Goal: Task Accomplishment & Management: Manage account settings

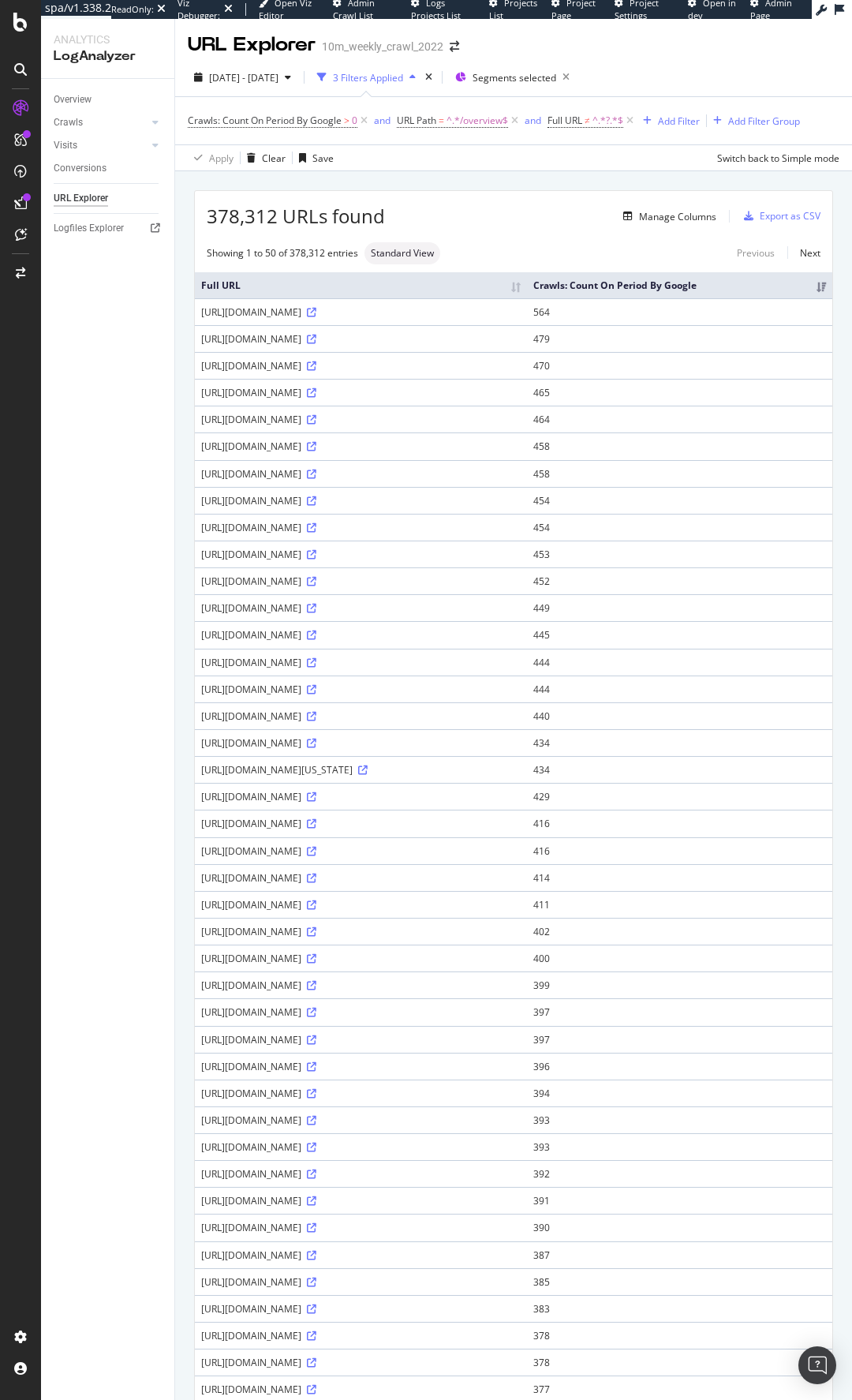
click at [499, 202] on div "378,312 URLs found Manage Columns Export as CSV" at bounding box center [513, 210] width 637 height 39
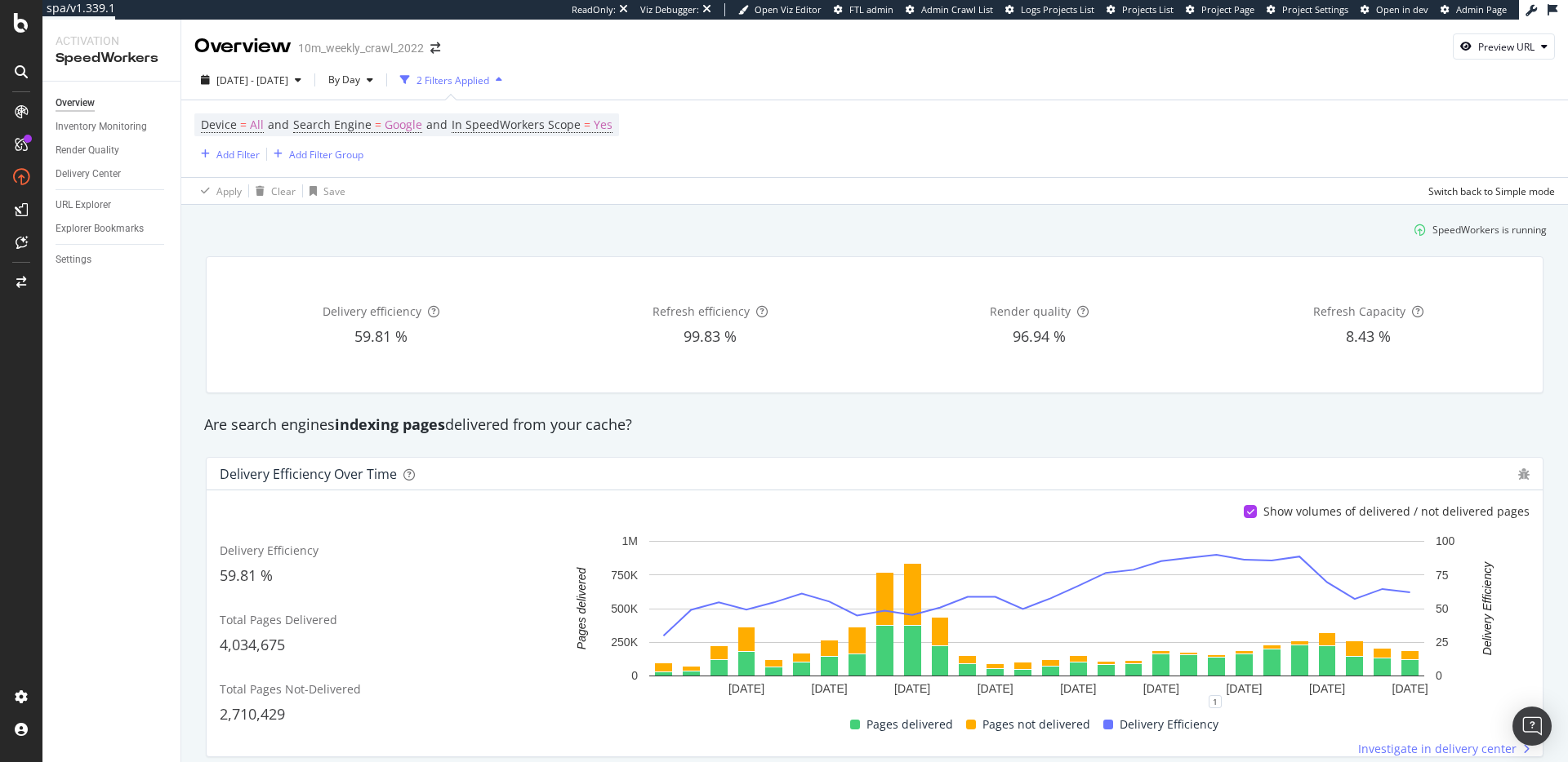
click at [850, 436] on div "Are search engines indexing pages delivered from your cache?" at bounding box center [874, 425] width 1357 height 37
click at [509, 235] on div "SpeedWorkers is running" at bounding box center [874, 229] width 1357 height 27
click at [90, 204] on div "URL Explorer" at bounding box center [83, 204] width 56 height 17
click at [81, 263] on div "Settings" at bounding box center [73, 259] width 36 height 17
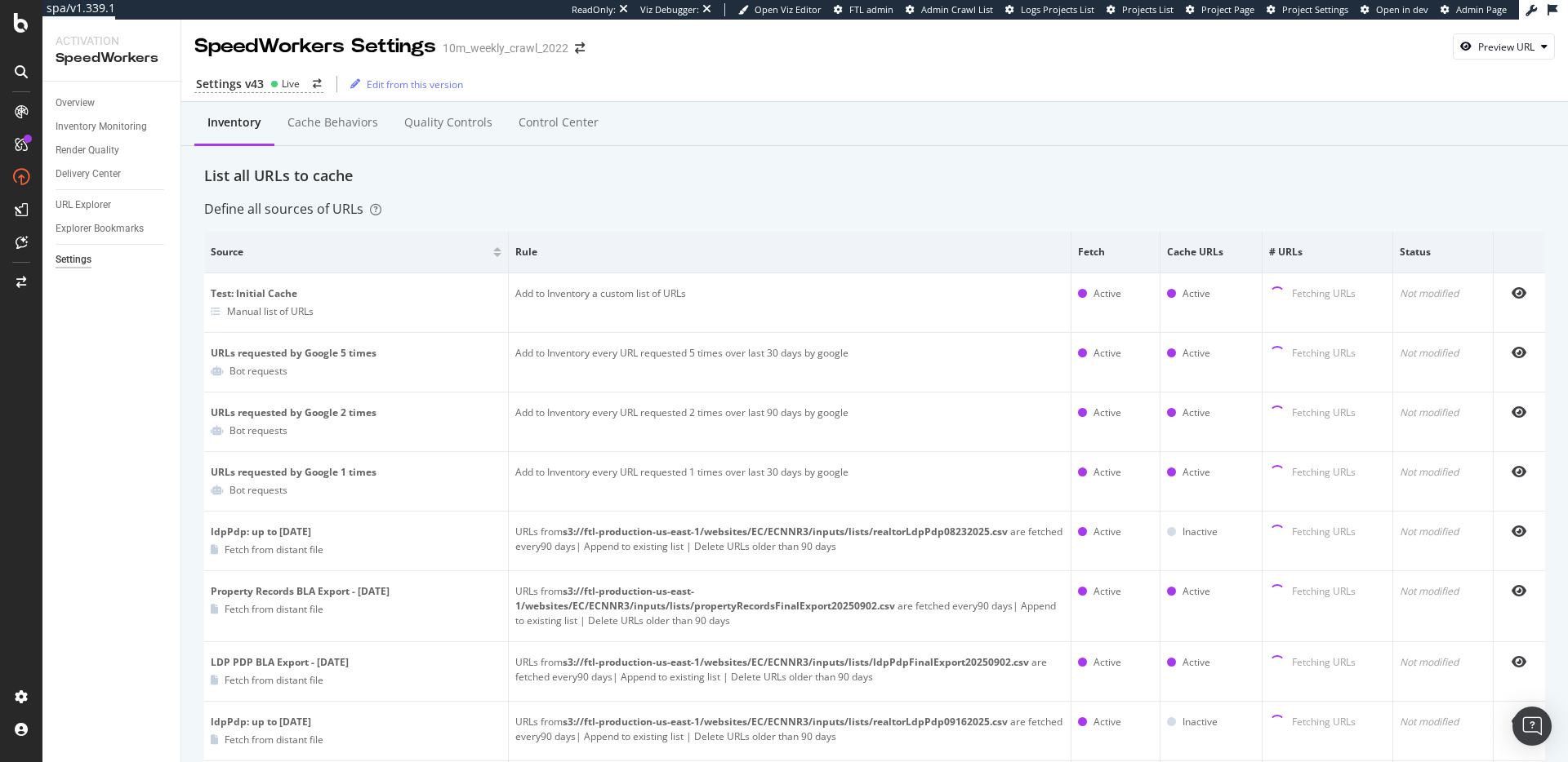
click at [287, 79] on div "Live" at bounding box center [290, 84] width 18 height 14
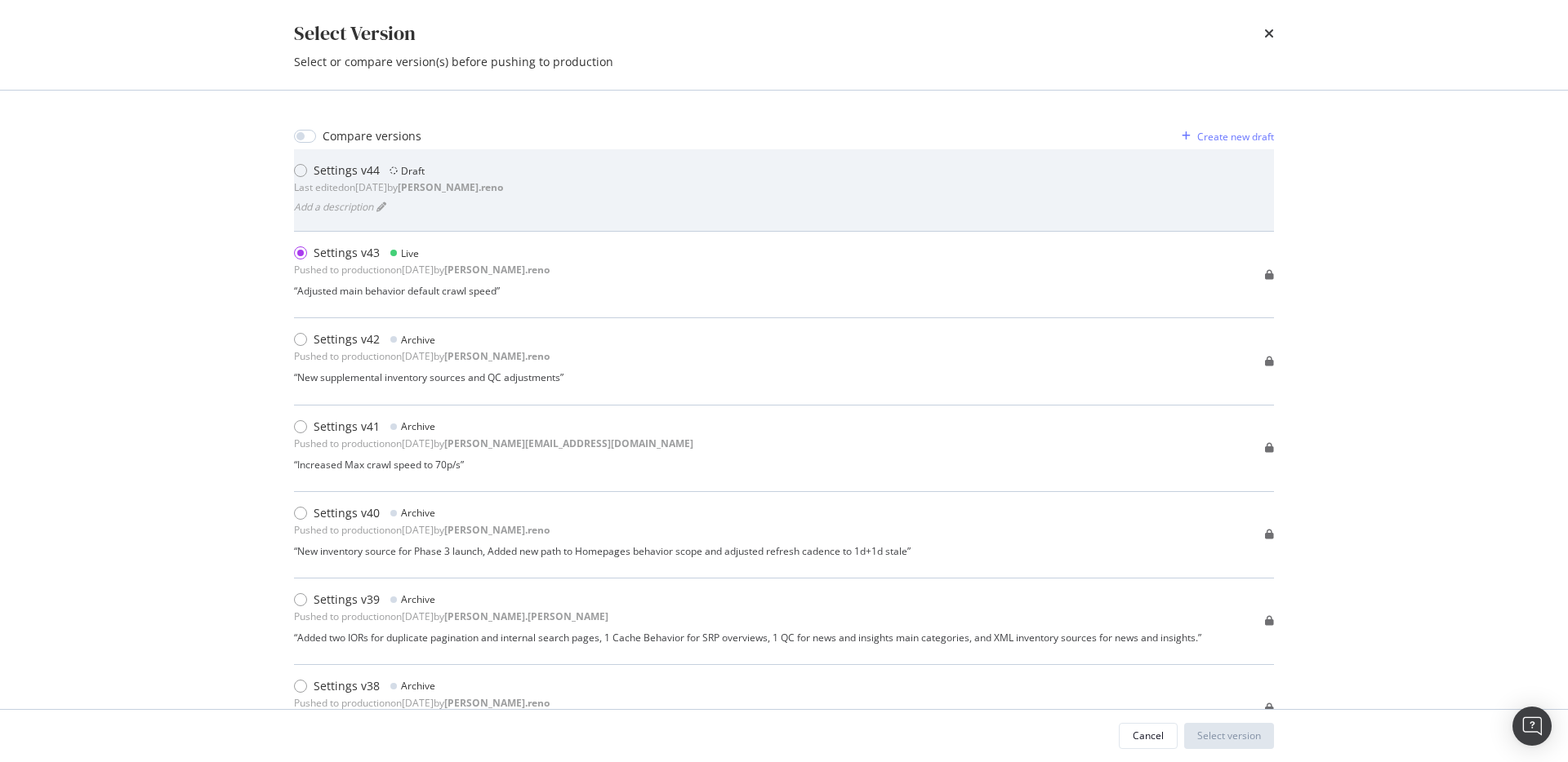
click at [639, 195] on div "Settings v44 Draft Last edited on 2025 Oct 9th by dan.reno Add a description" at bounding box center [784, 190] width 980 height 56
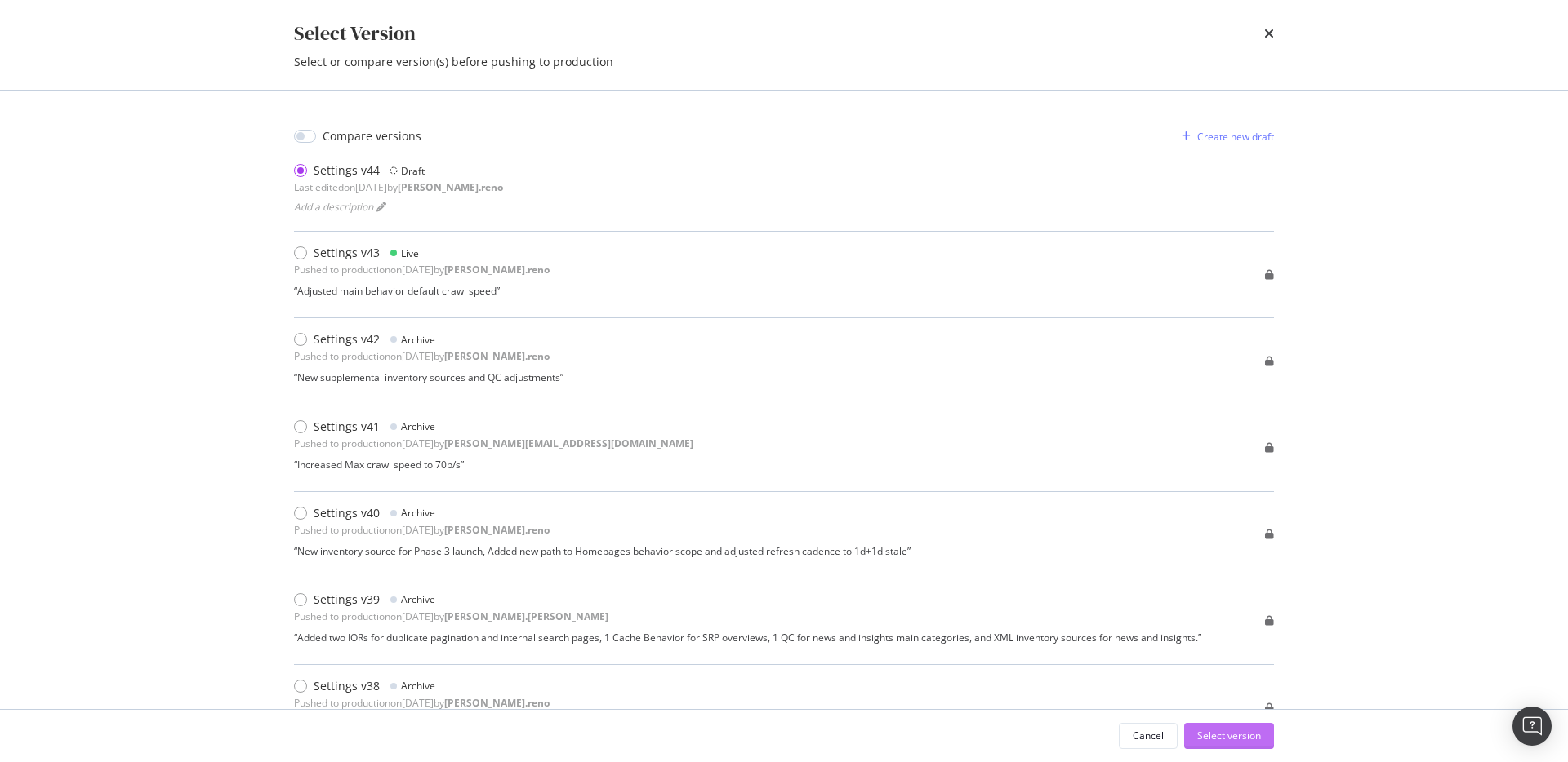
click at [1240, 738] on div "Select version" at bounding box center [1229, 736] width 64 height 14
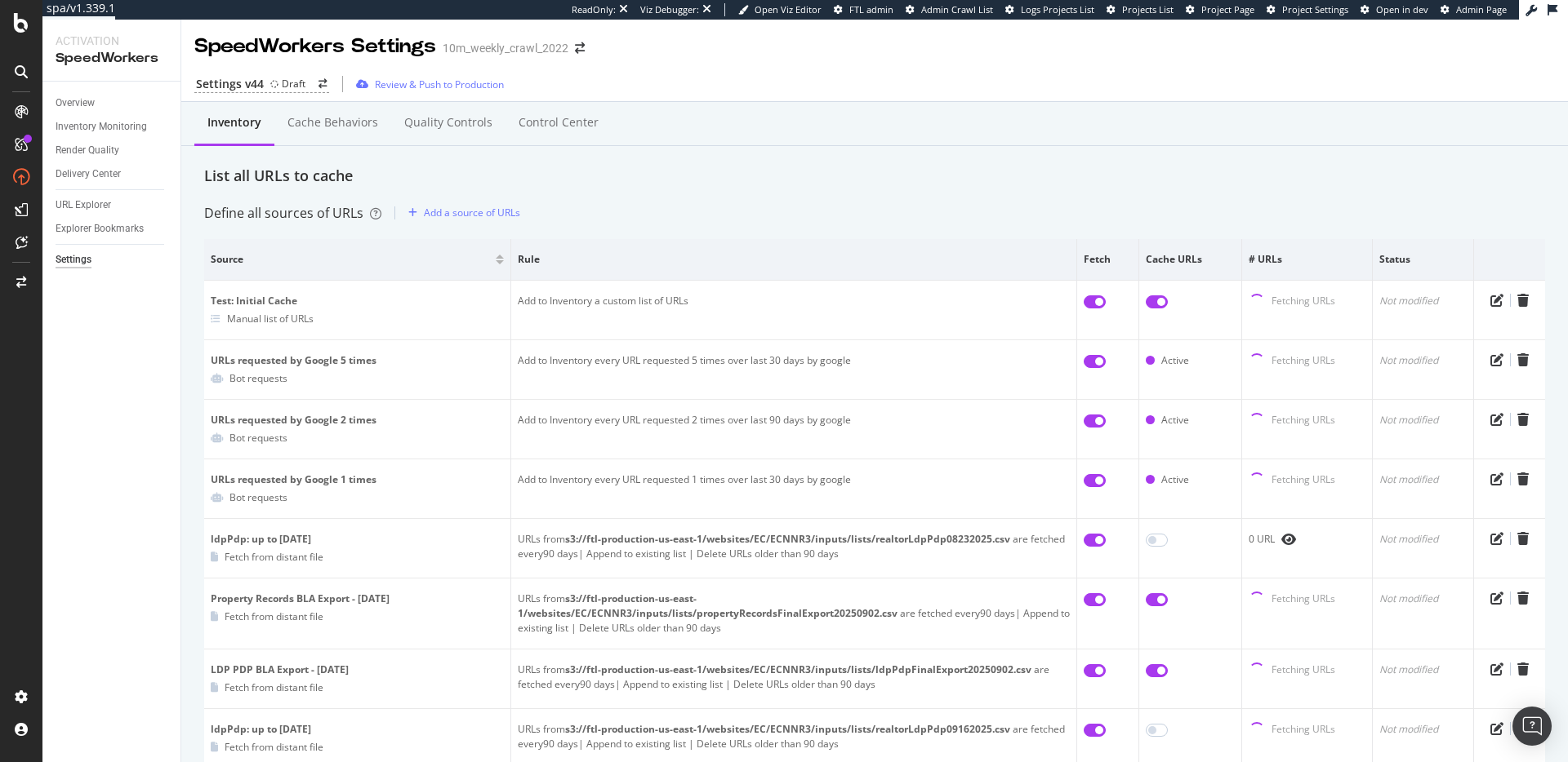
click at [658, 155] on div "Inventory Cache behaviors Quality Controls Control Center" at bounding box center [875, 139] width 1340 height 52
click at [286, 77] on div "Draft" at bounding box center [293, 84] width 24 height 14
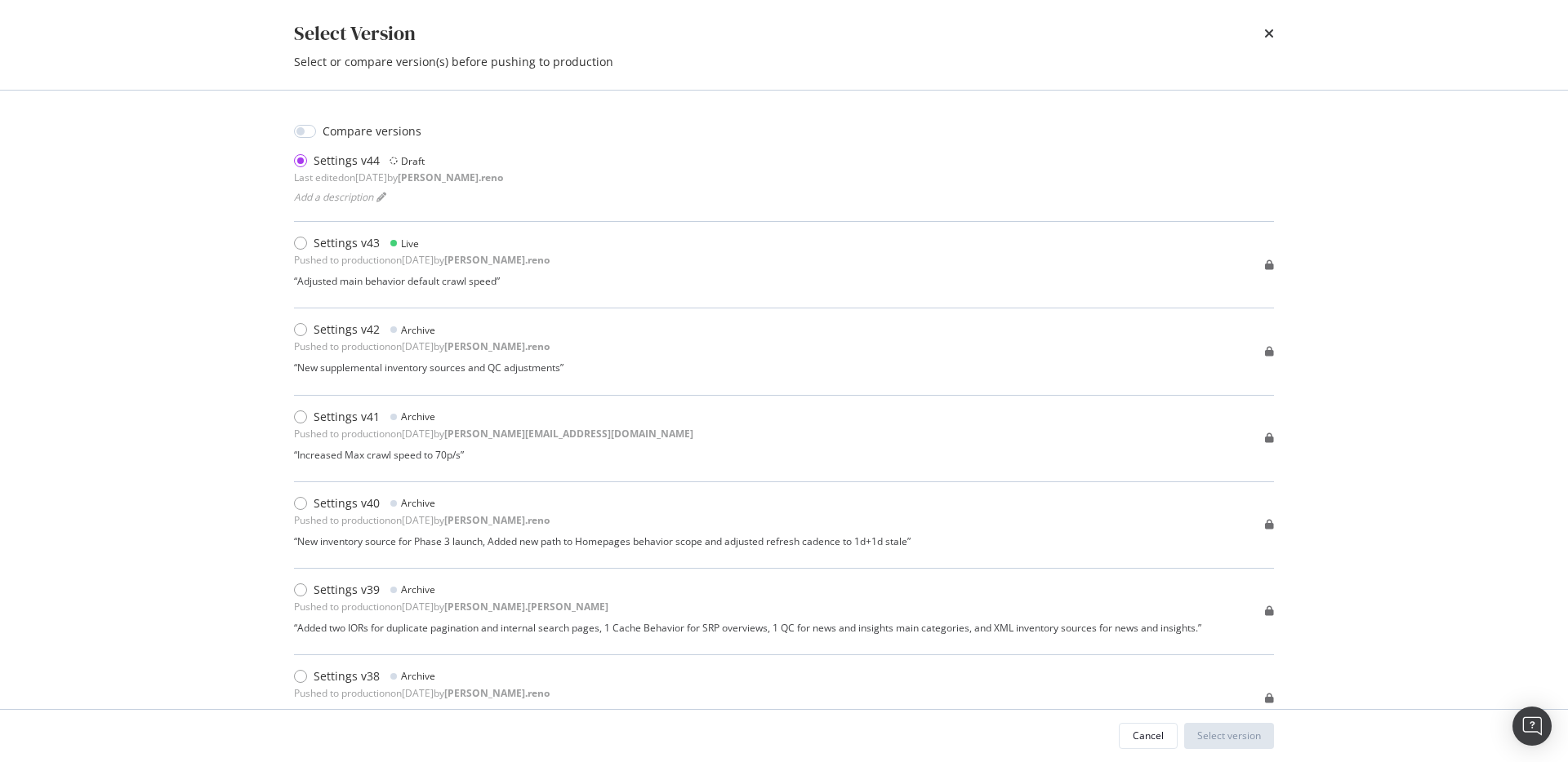
click at [1262, 37] on div "Select Version" at bounding box center [784, 33] width 980 height 27
click at [1270, 35] on icon "times" at bounding box center [1269, 33] width 10 height 13
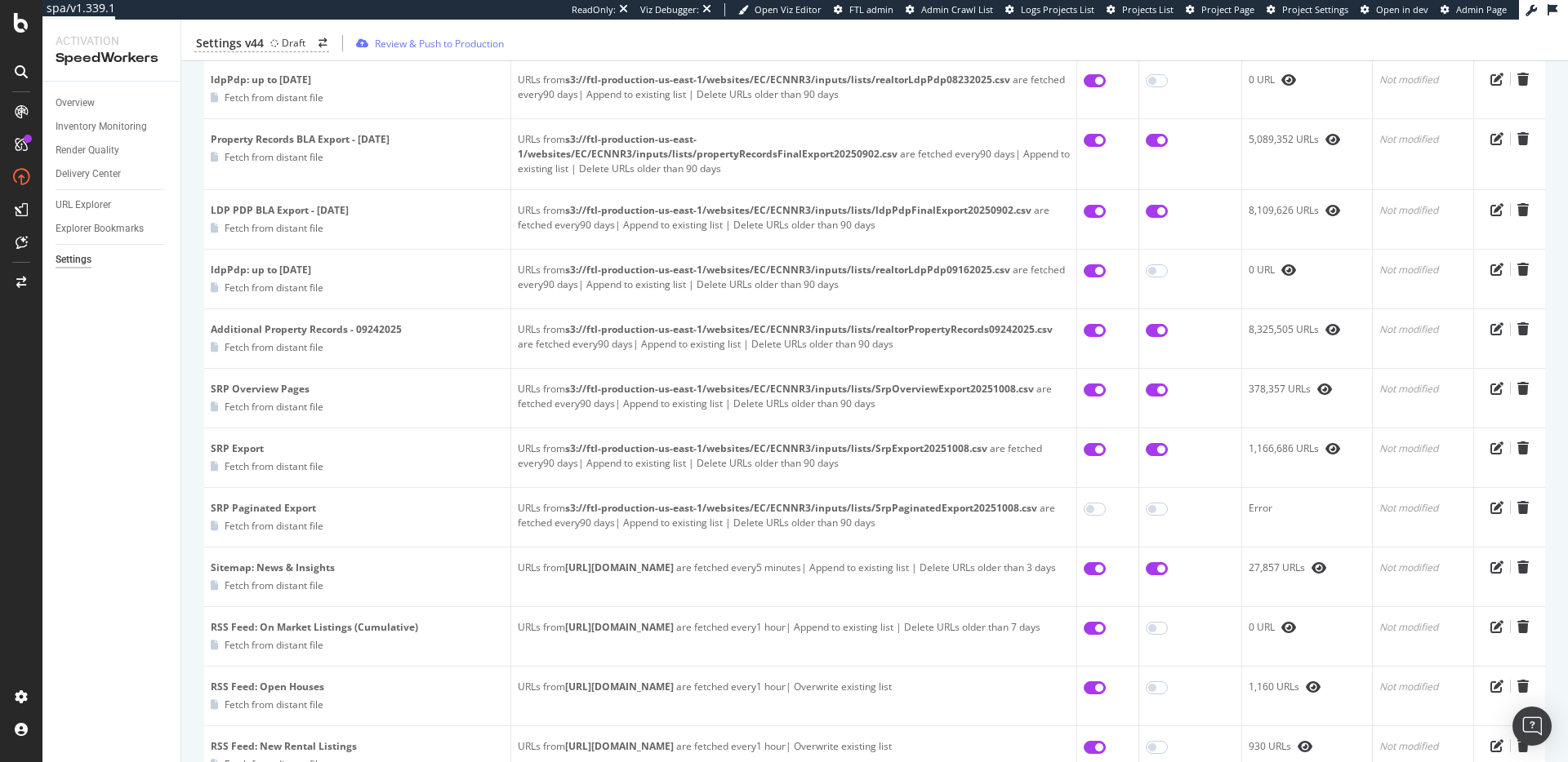
scroll to position [50, 0]
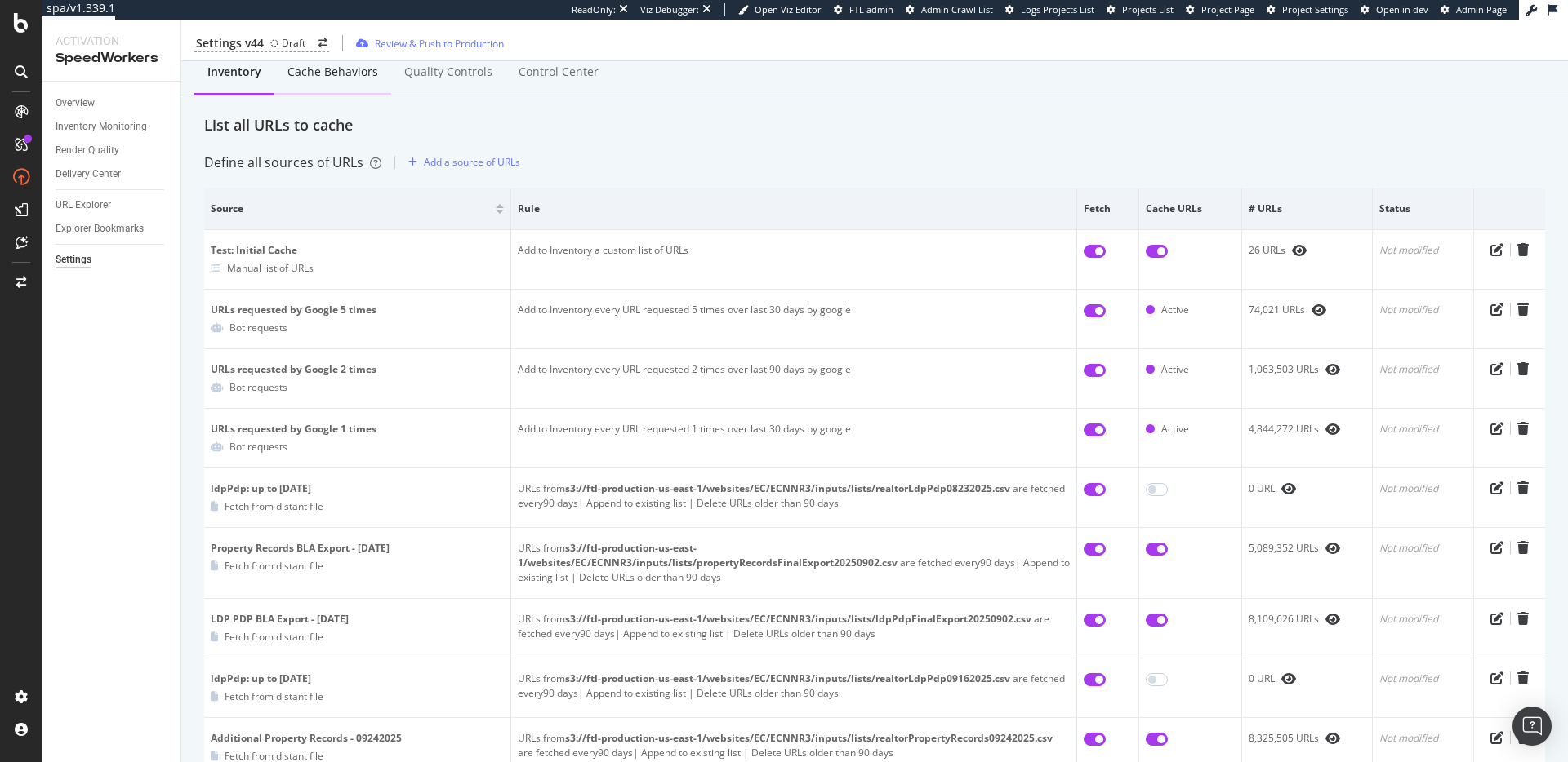
click at [327, 85] on div "Cache behaviors" at bounding box center [333, 73] width 117 height 45
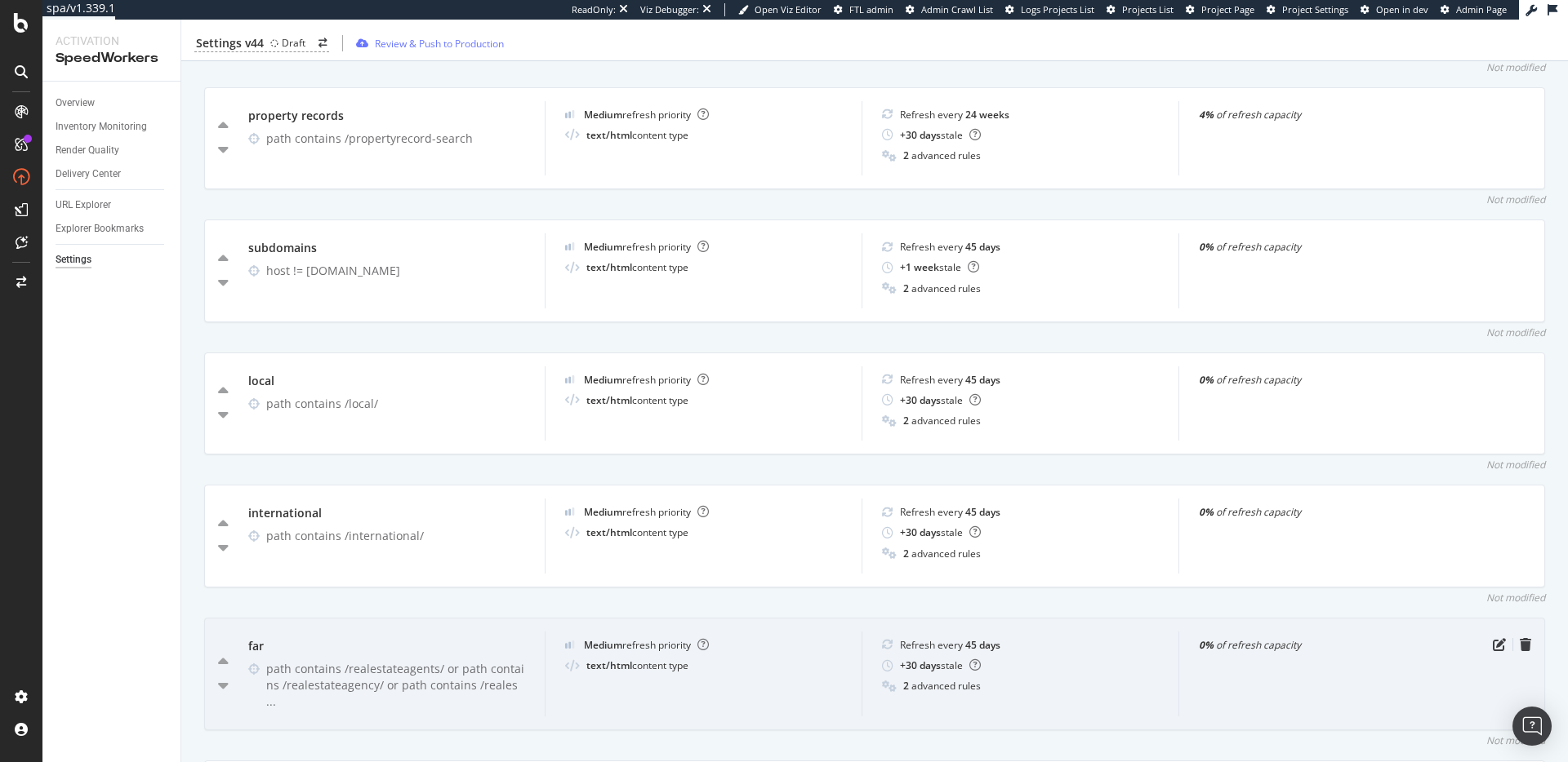
scroll to position [1665, 0]
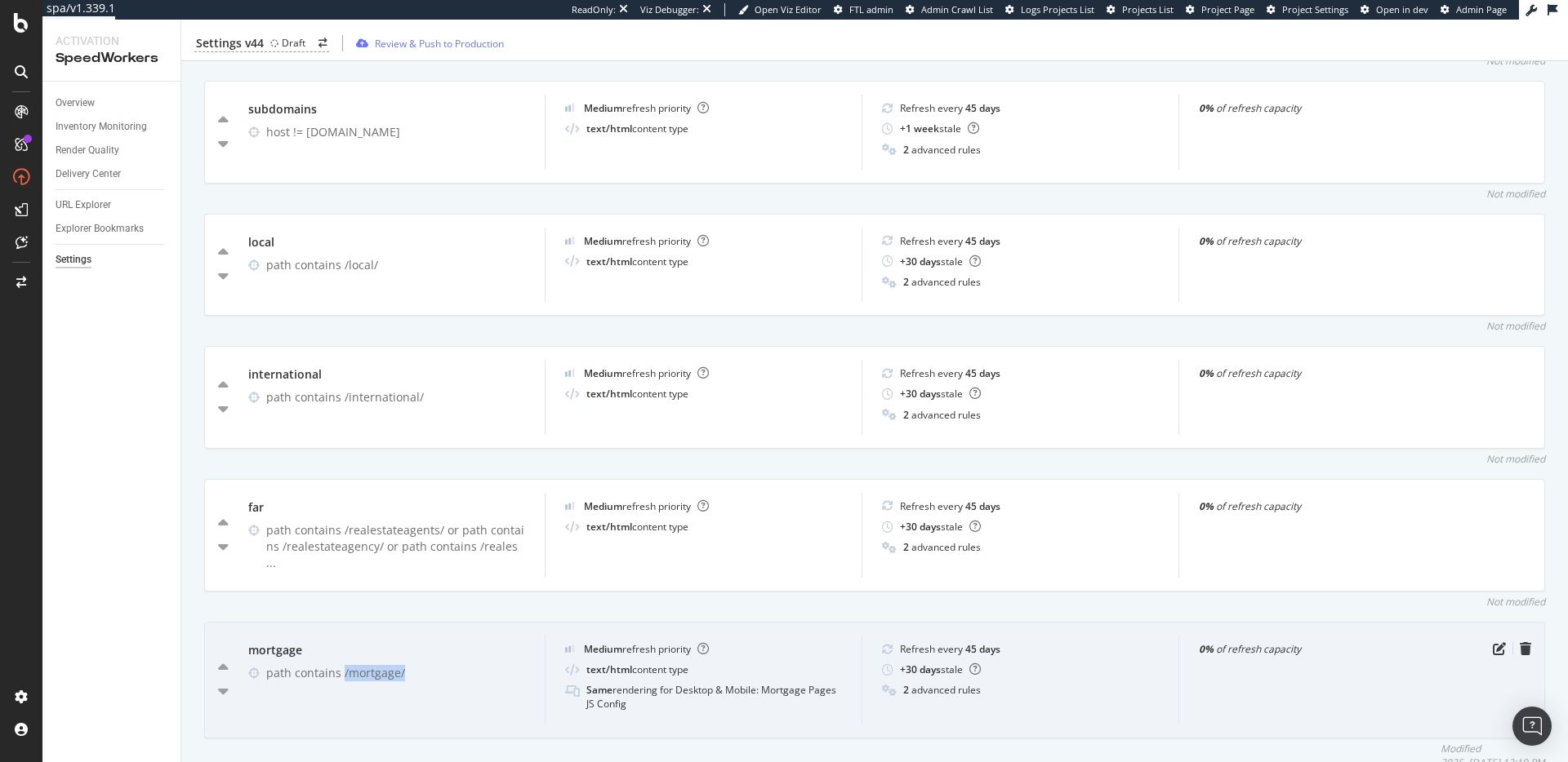
drag, startPoint x: 342, startPoint y: 620, endPoint x: 402, endPoint y: 620, distance: 60.0
click at [403, 666] on div "path contains /mortgage/" at bounding box center [396, 673] width 259 height 16
click at [460, 635] on div "mortgage path contains /mortgage/" at bounding box center [386, 680] width 316 height 89
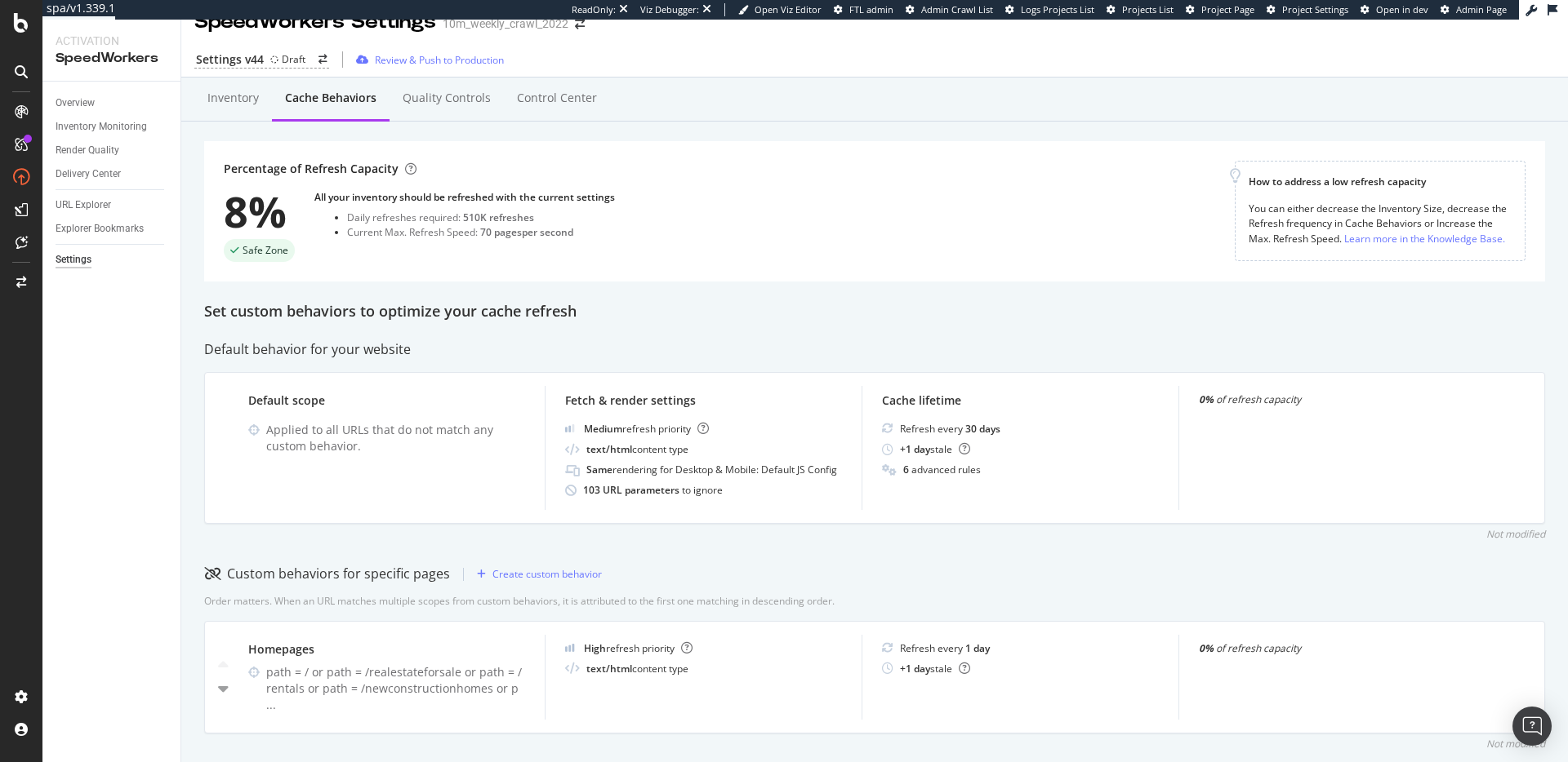
scroll to position [0, 0]
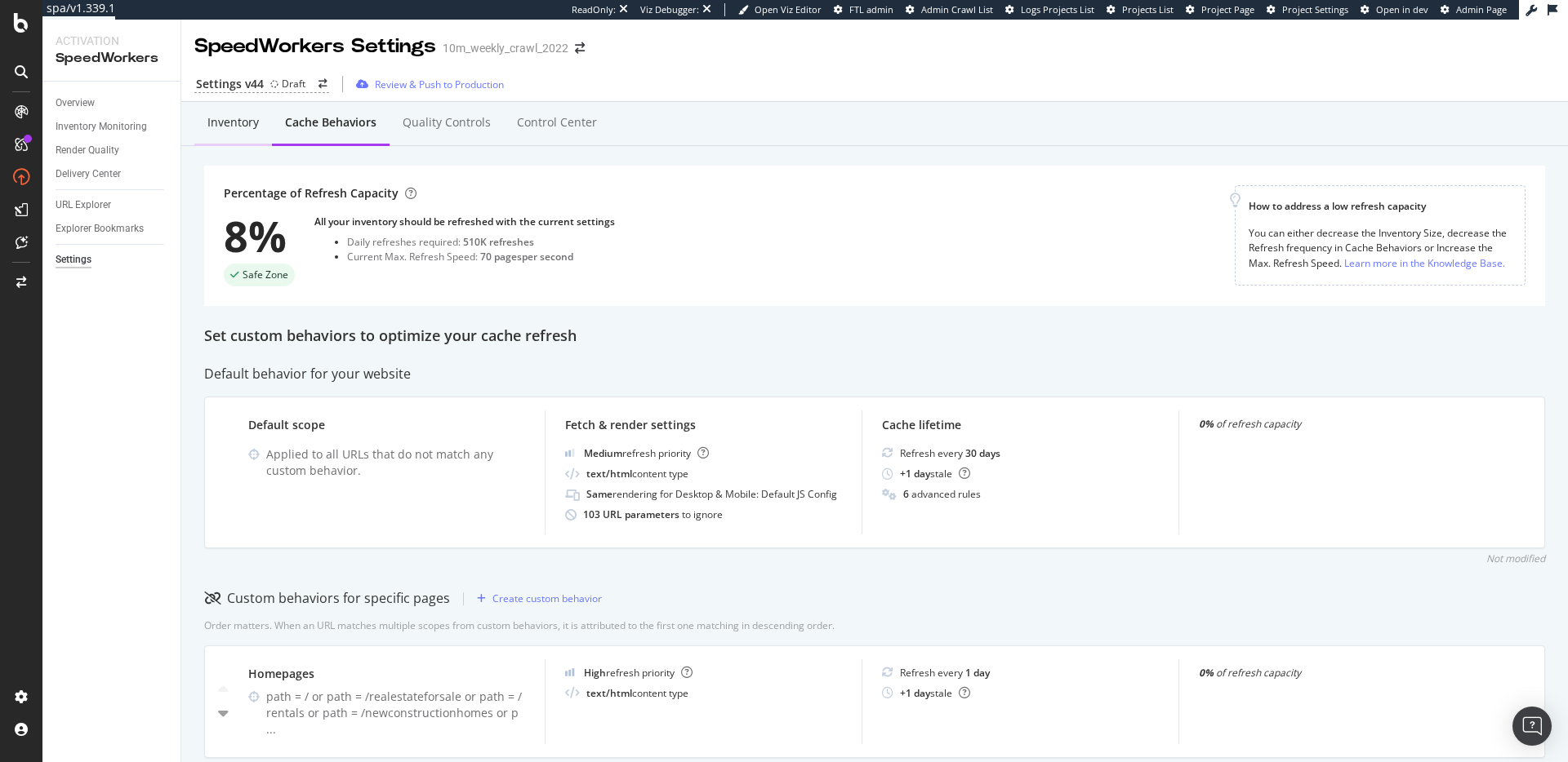
click at [243, 125] on div "Inventory" at bounding box center [233, 122] width 51 height 16
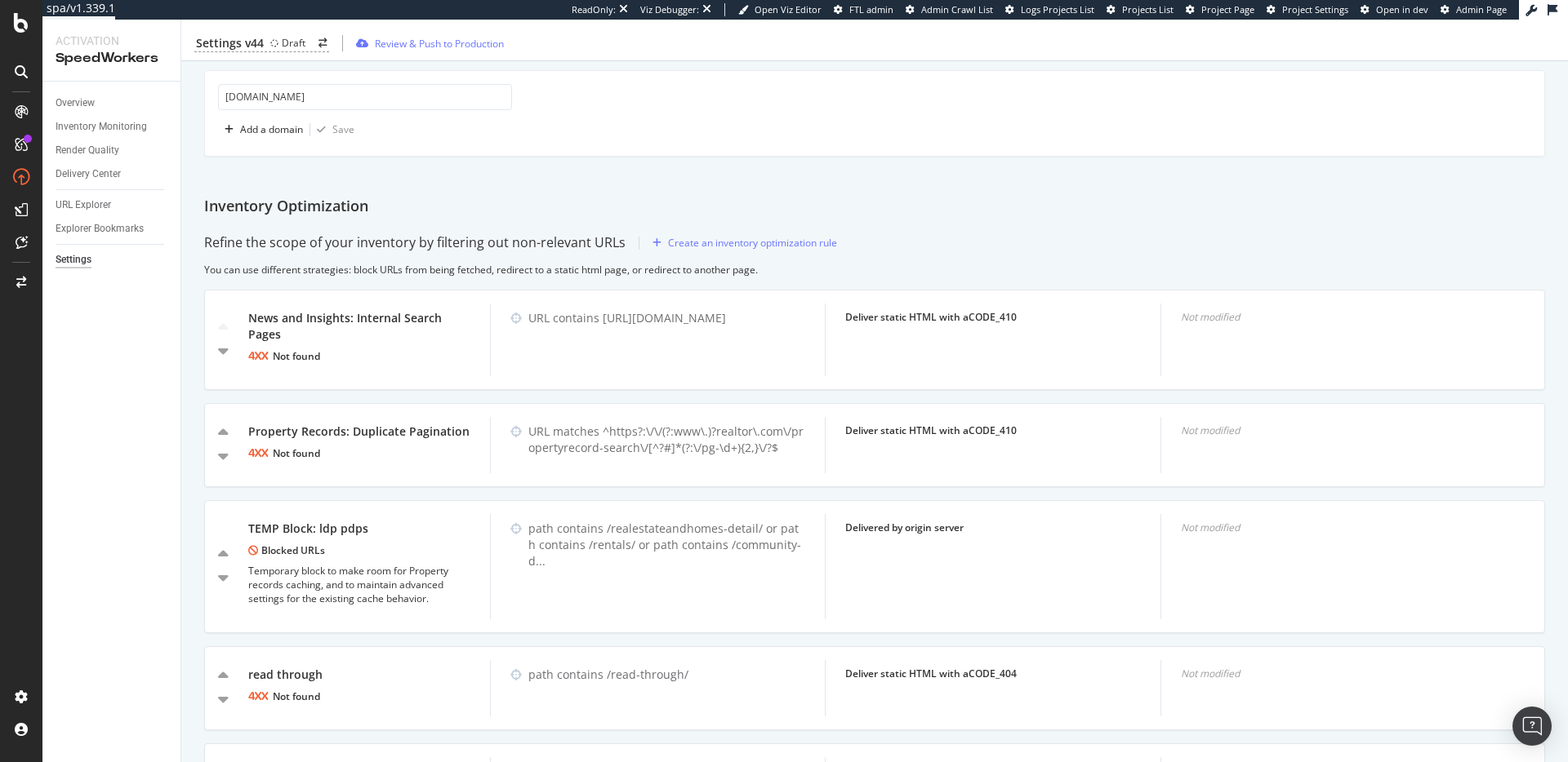
scroll to position [1475, 0]
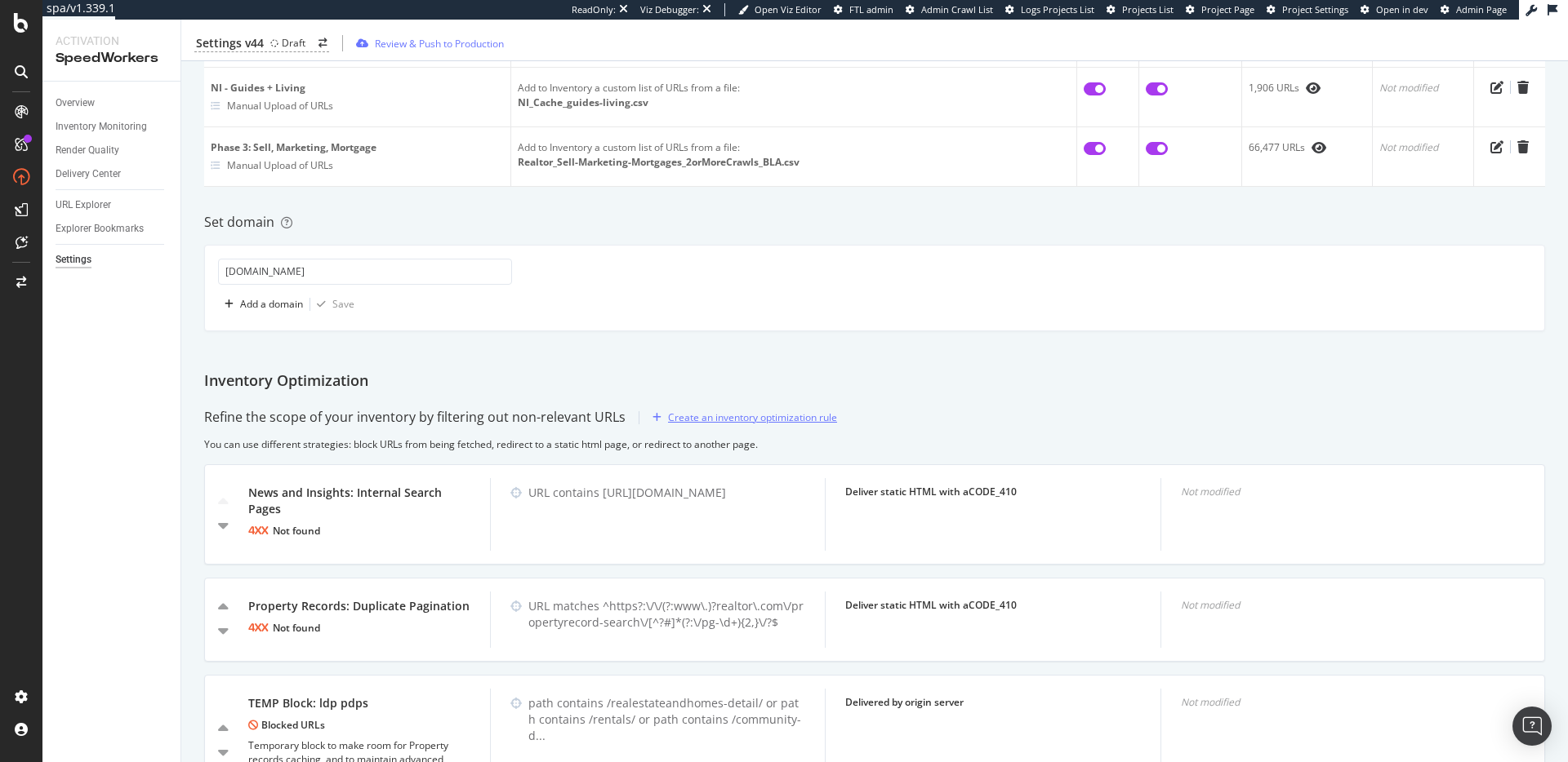
click at [749, 418] on div "Create an inventory optimization rule" at bounding box center [752, 418] width 169 height 14
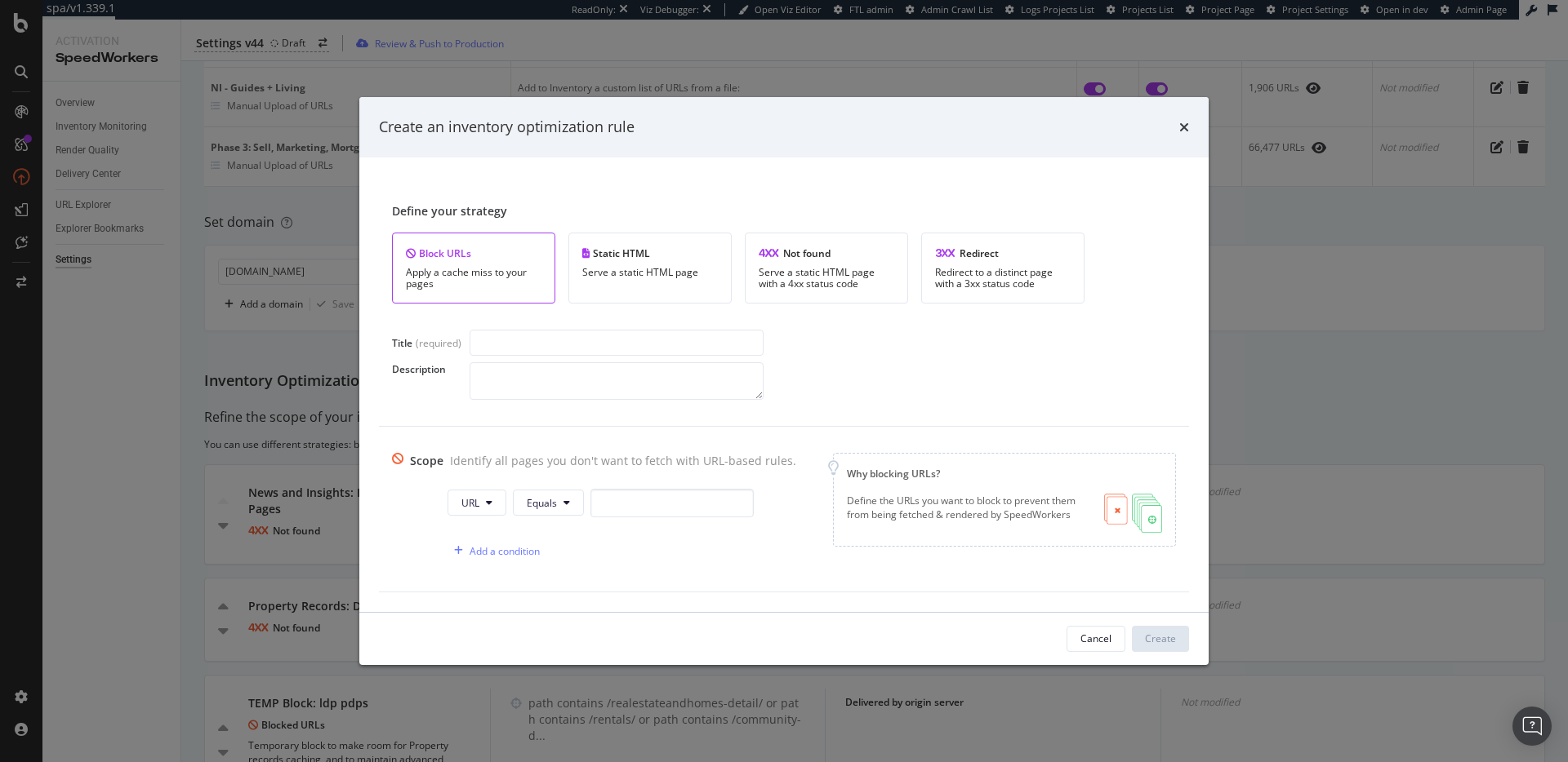
click at [531, 338] on input "modal" at bounding box center [616, 343] width 294 height 27
type input "TEMP Block: Mortgages"
click at [473, 500] on span "URL" at bounding box center [470, 504] width 18 height 14
click at [483, 625] on span "Path" at bounding box center [483, 626] width 58 height 15
click at [538, 505] on span "Equals" at bounding box center [544, 504] width 30 height 14
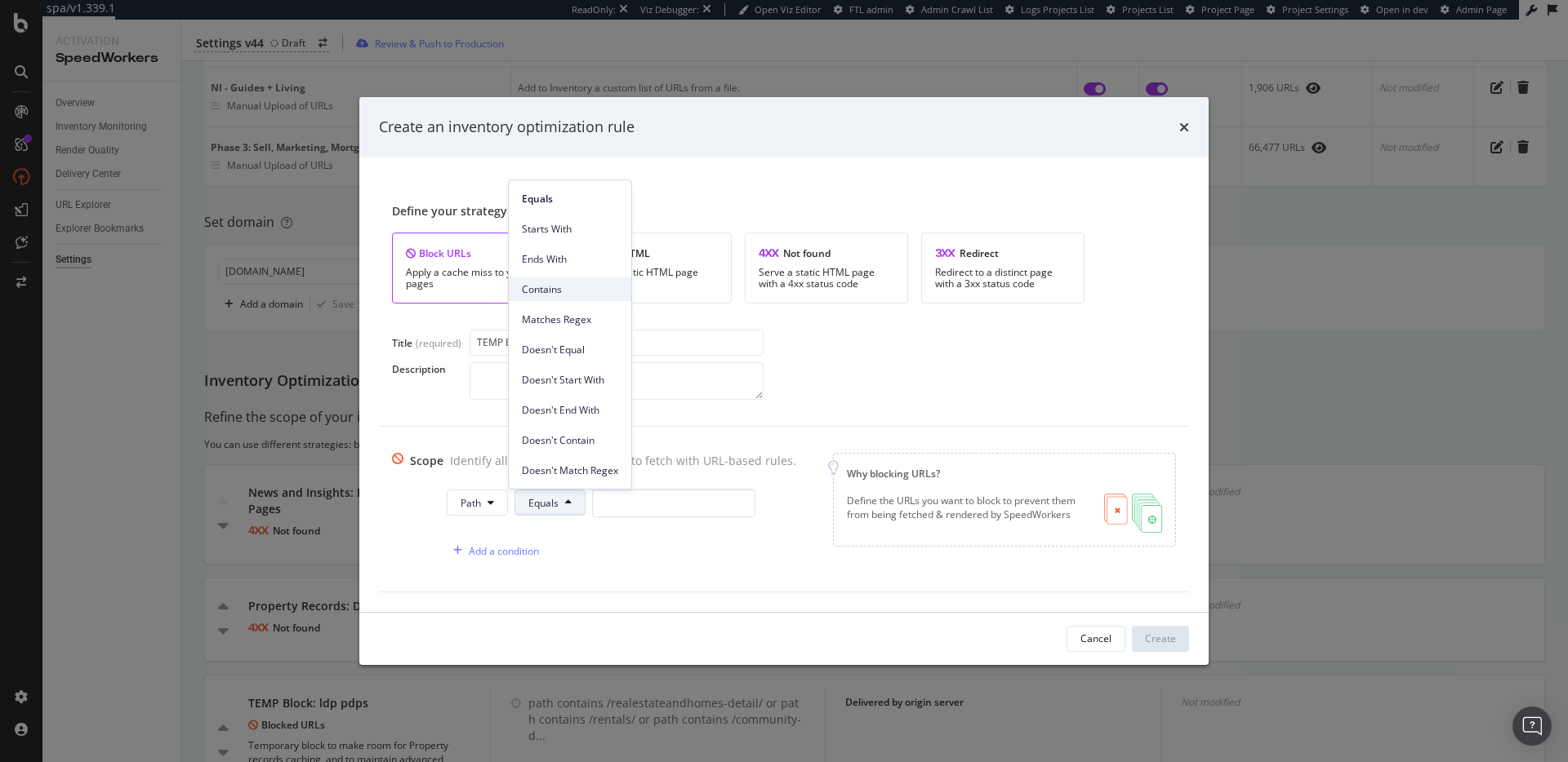
click at [561, 286] on span "Contains" at bounding box center [569, 289] width 97 height 15
click at [635, 505] on input "modal" at bounding box center [678, 503] width 163 height 28
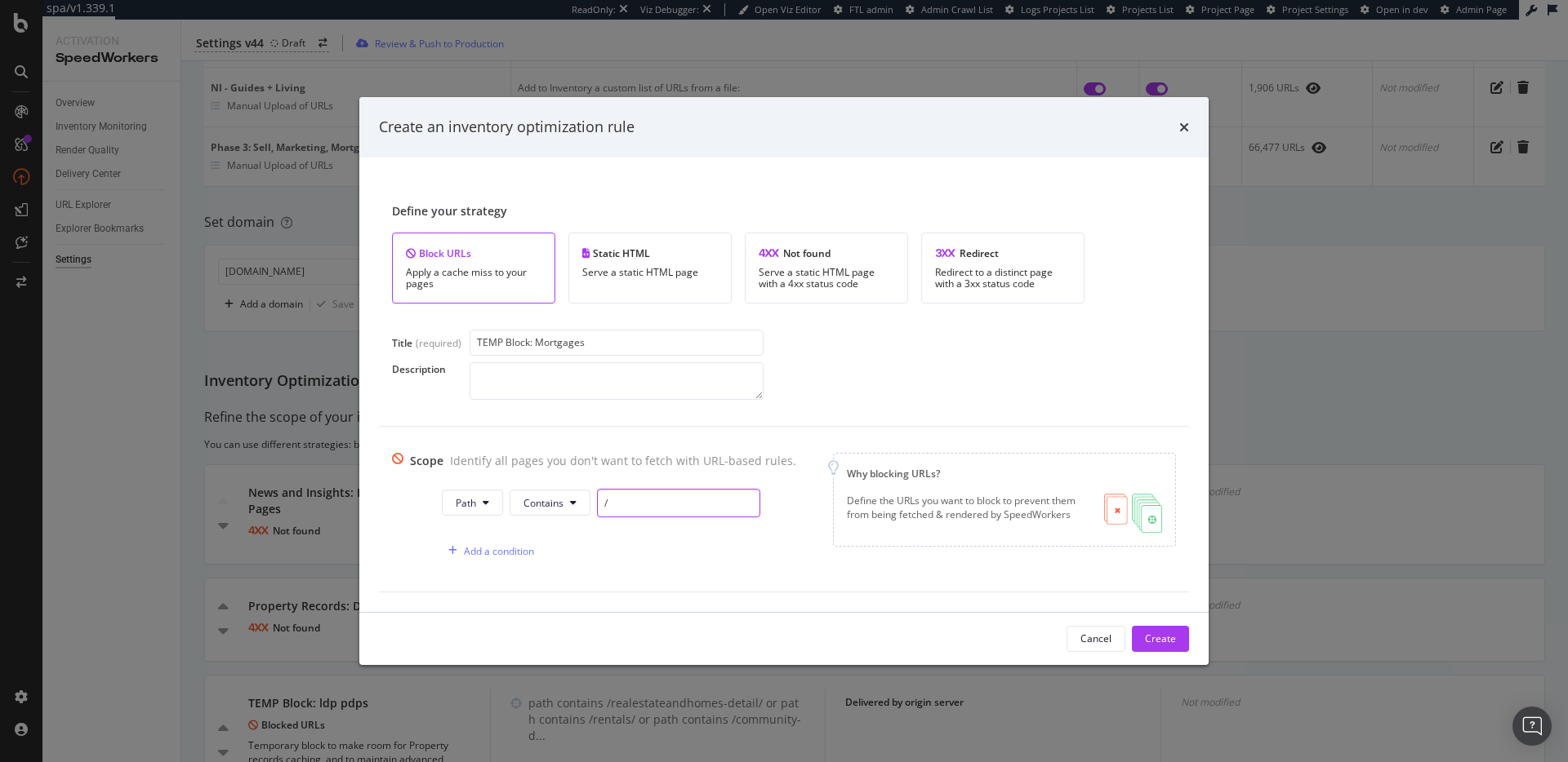
paste input "/mortgage/"
type input "/mortgage/"
click at [815, 547] on div "Scope Identify all pages you don't want to fetch with URL-based rules. Path Con…" at bounding box center [784, 509] width 784 height 112
click at [788, 543] on div "Scope Identify all pages you don't want to fetch with URL-based rules. Path Con…" at bounding box center [600, 509] width 417 height 112
click at [1171, 641] on div "Create" at bounding box center [1160, 639] width 31 height 14
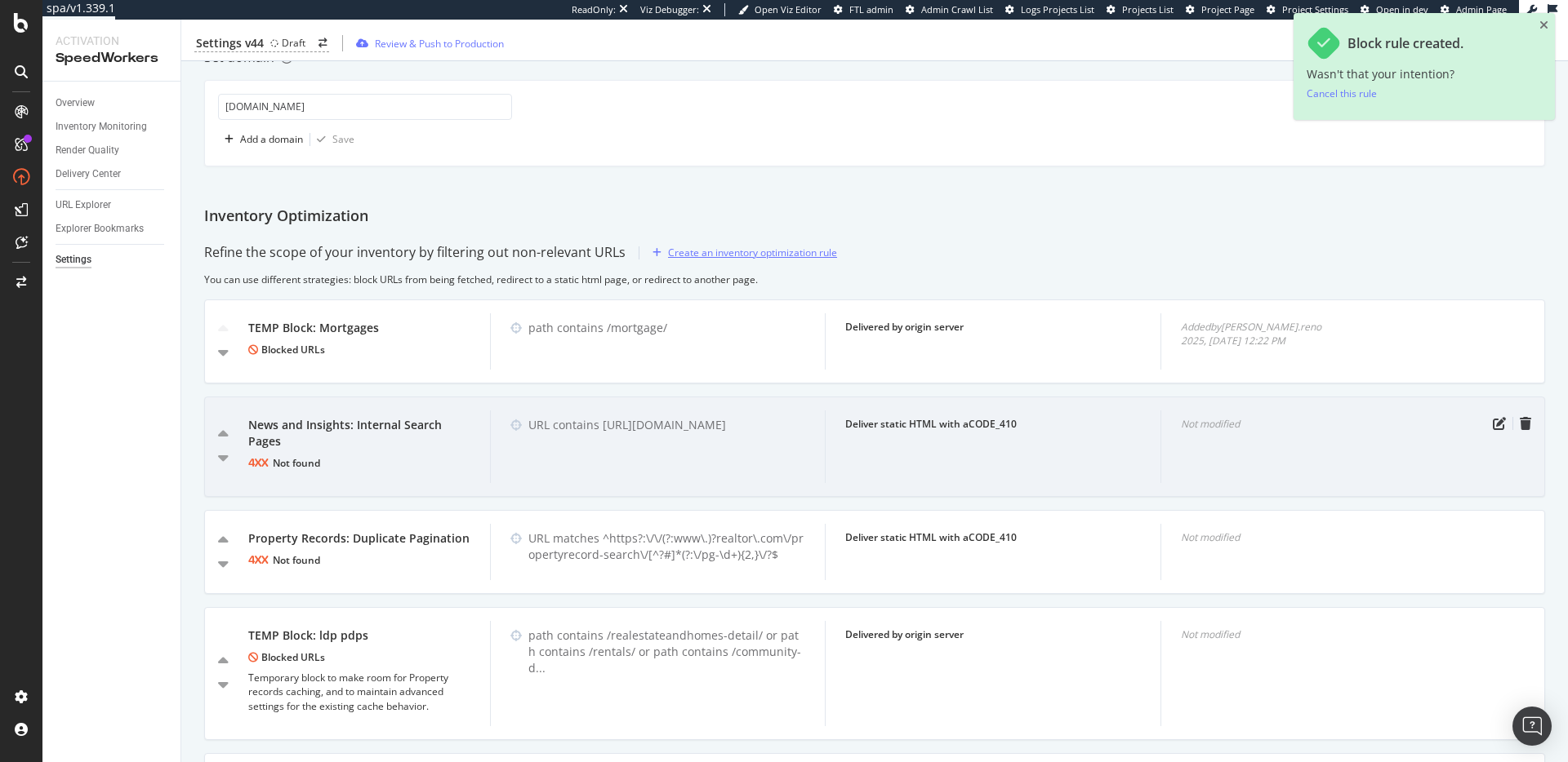
scroll to position [1702, 0]
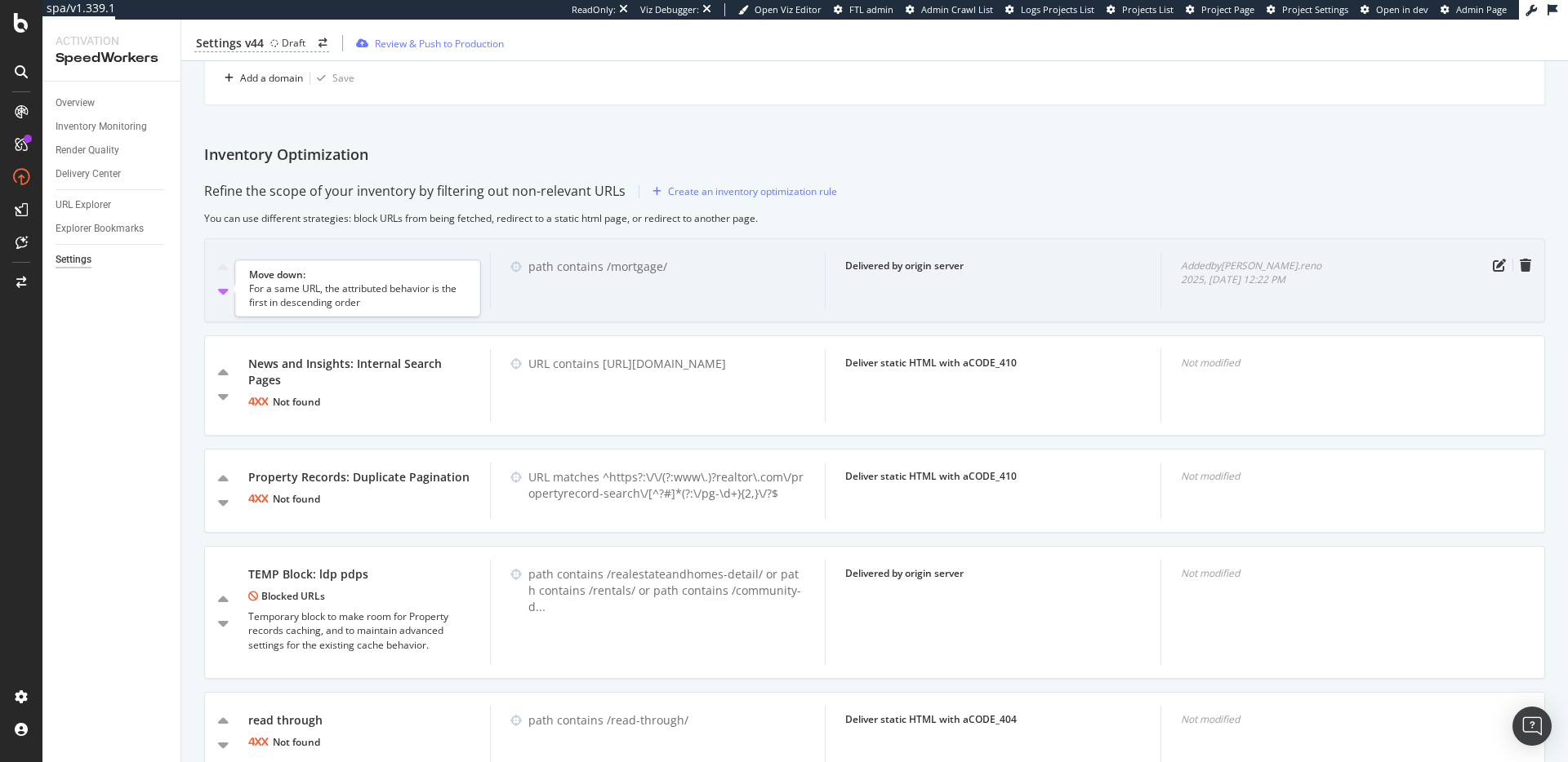
click at [222, 292] on icon "caret-down" at bounding box center [223, 291] width 11 height 16
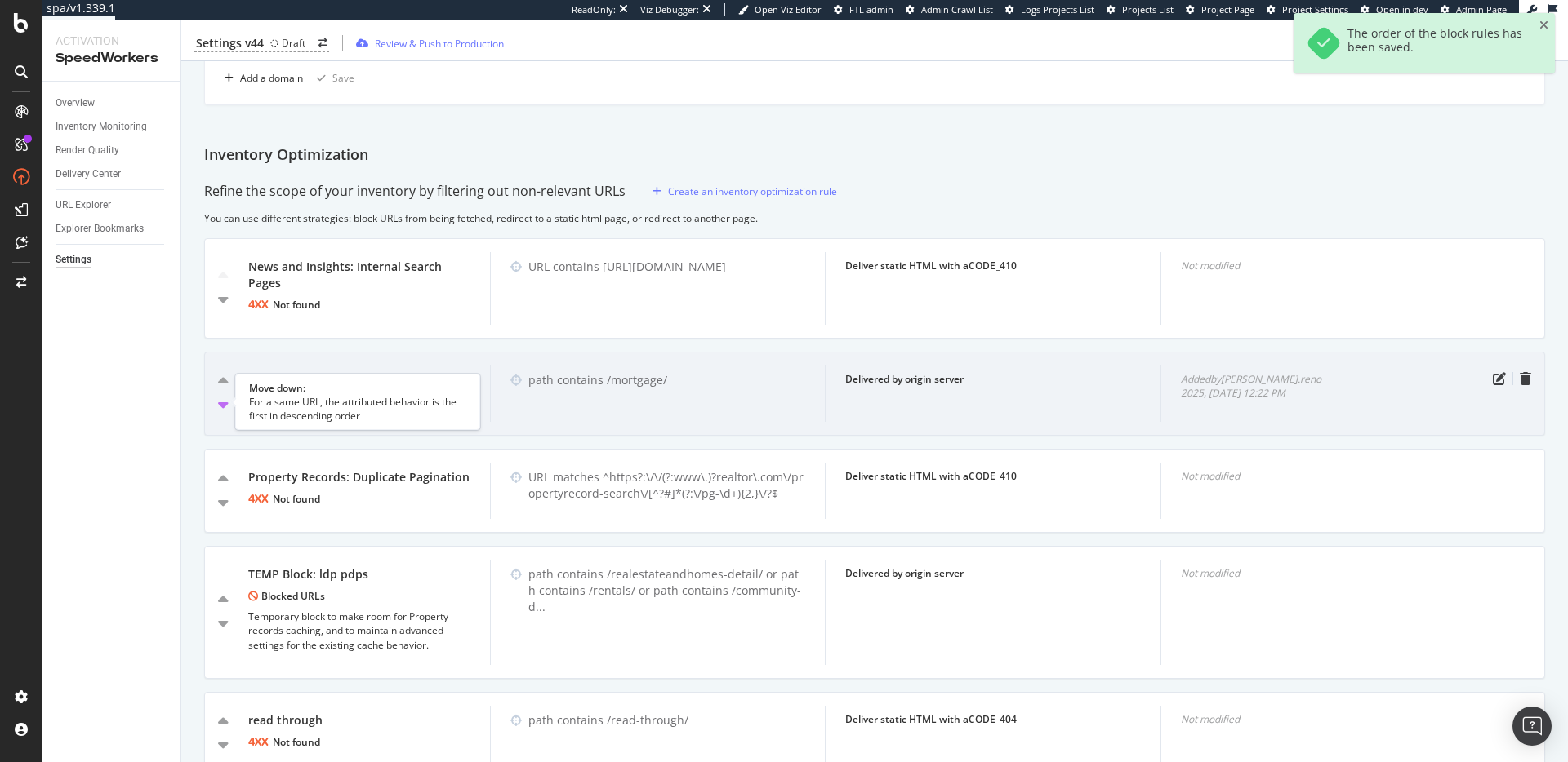
click at [226, 404] on icon "caret-down" at bounding box center [223, 404] width 11 height 16
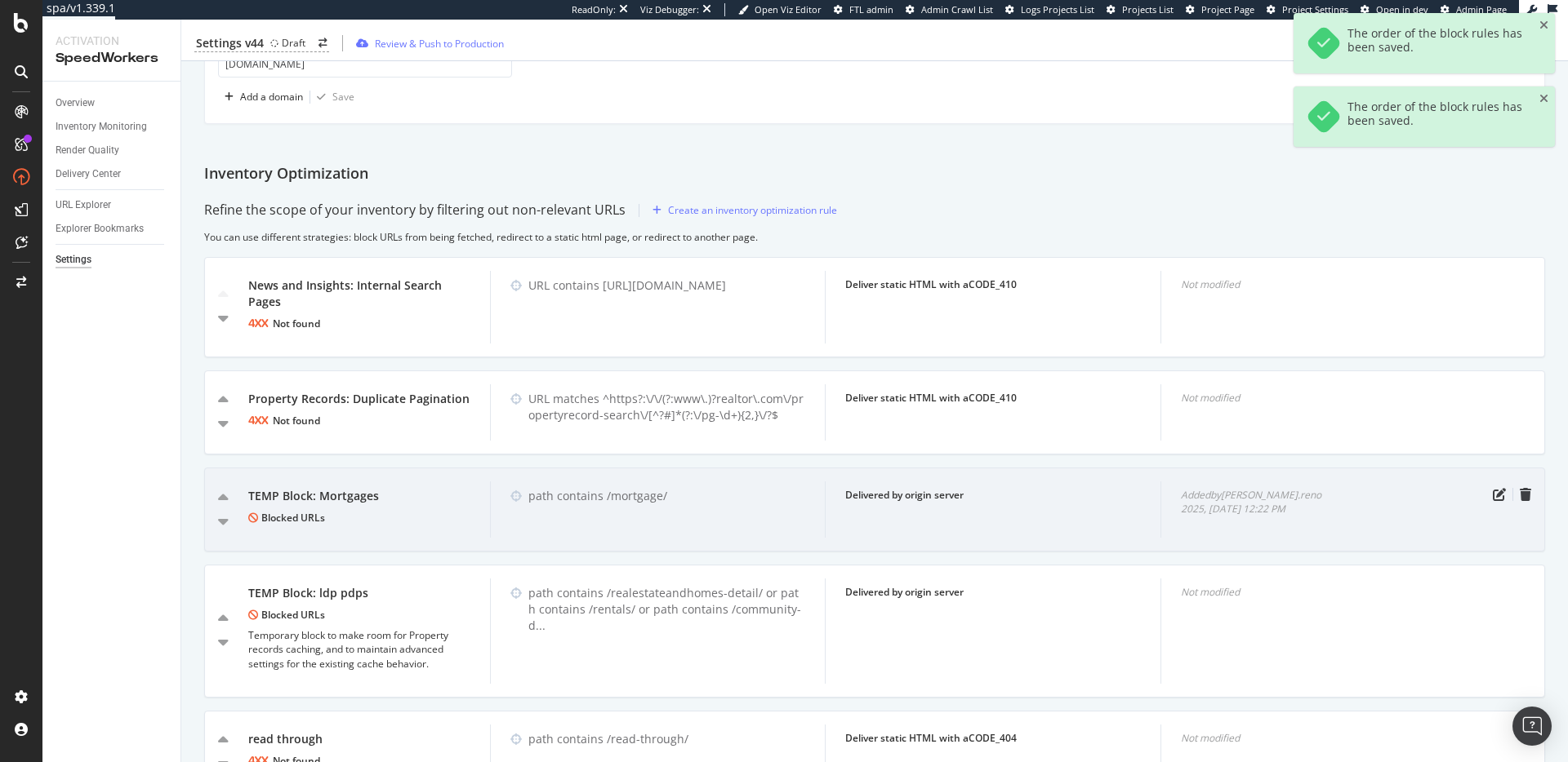
scroll to position [1674, 0]
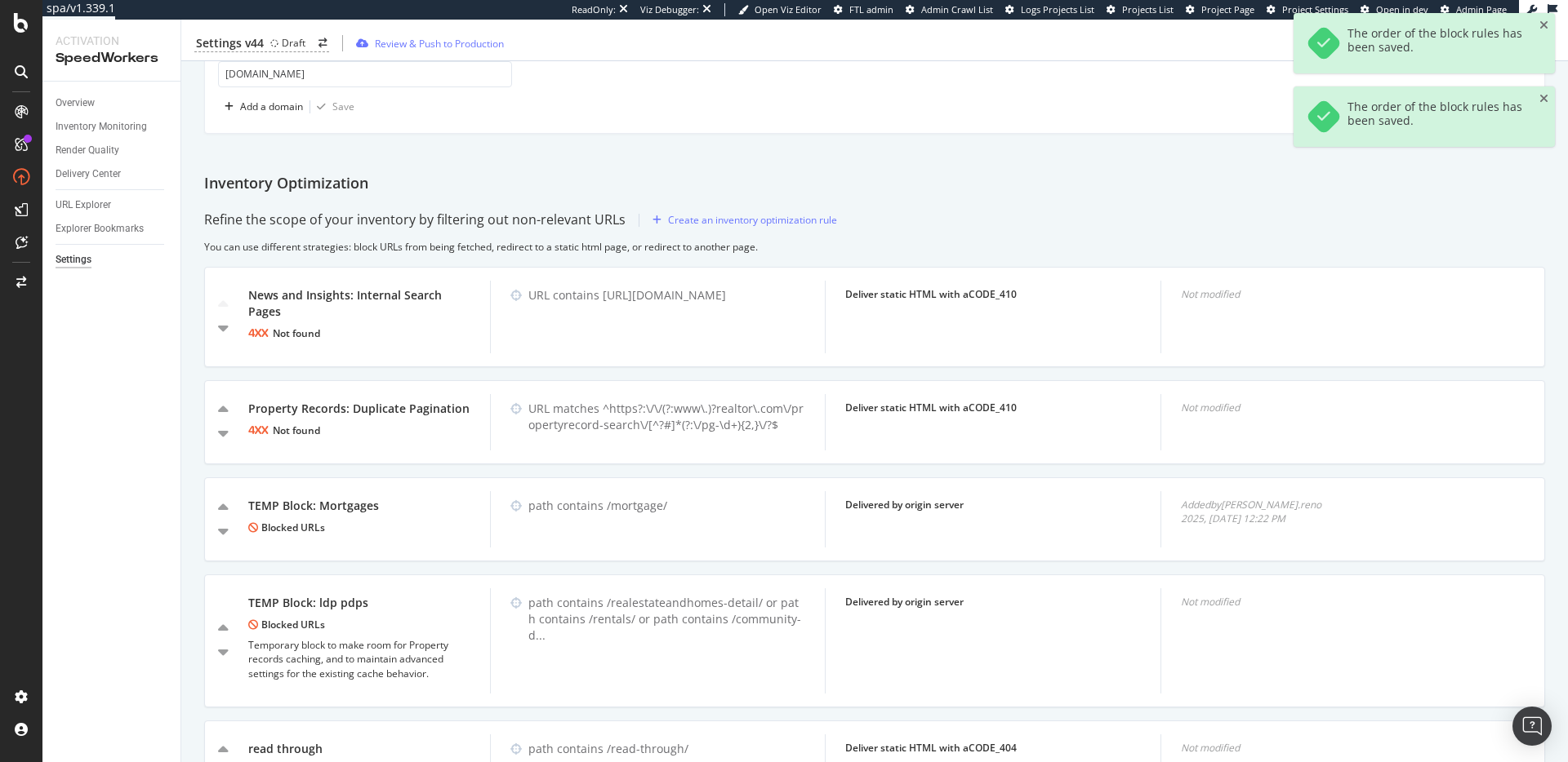
click at [1062, 216] on div "Refine the scope of your inventory by filtering out non-relevant URLs Create an…" at bounding box center [875, 220] width 1340 height 27
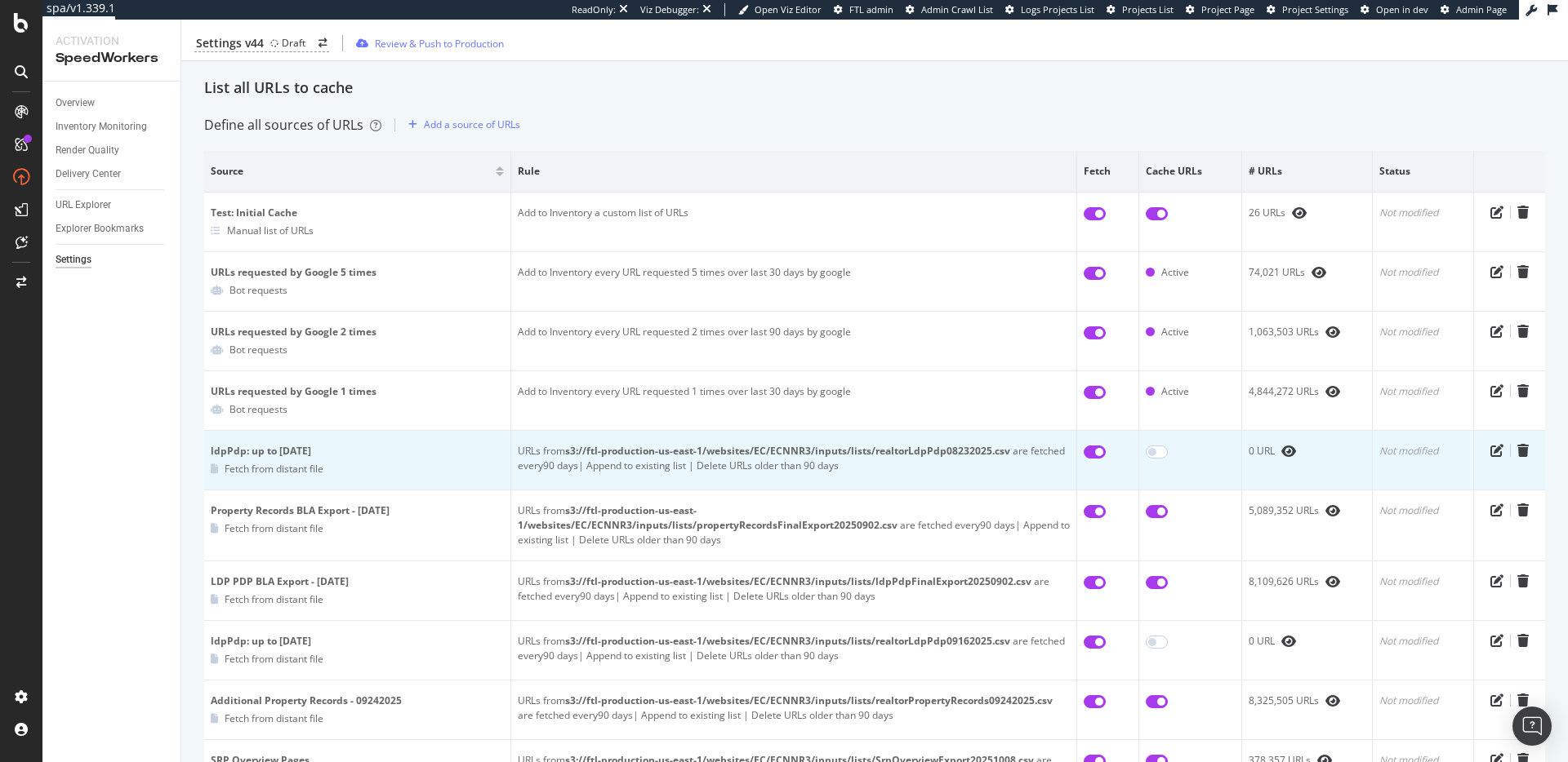
scroll to position [0, 0]
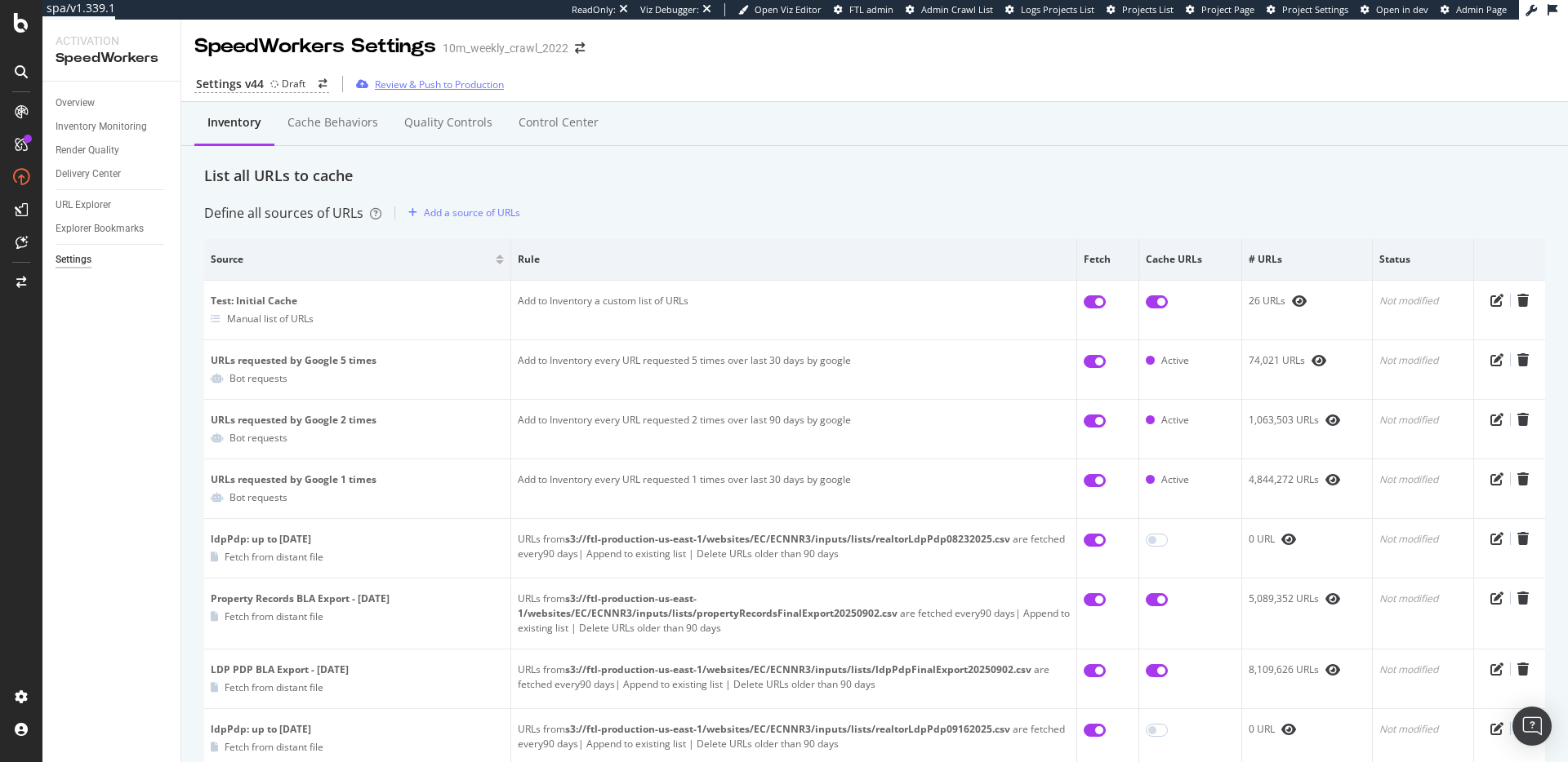
click at [432, 82] on div "Review & Push to Production" at bounding box center [439, 85] width 129 height 14
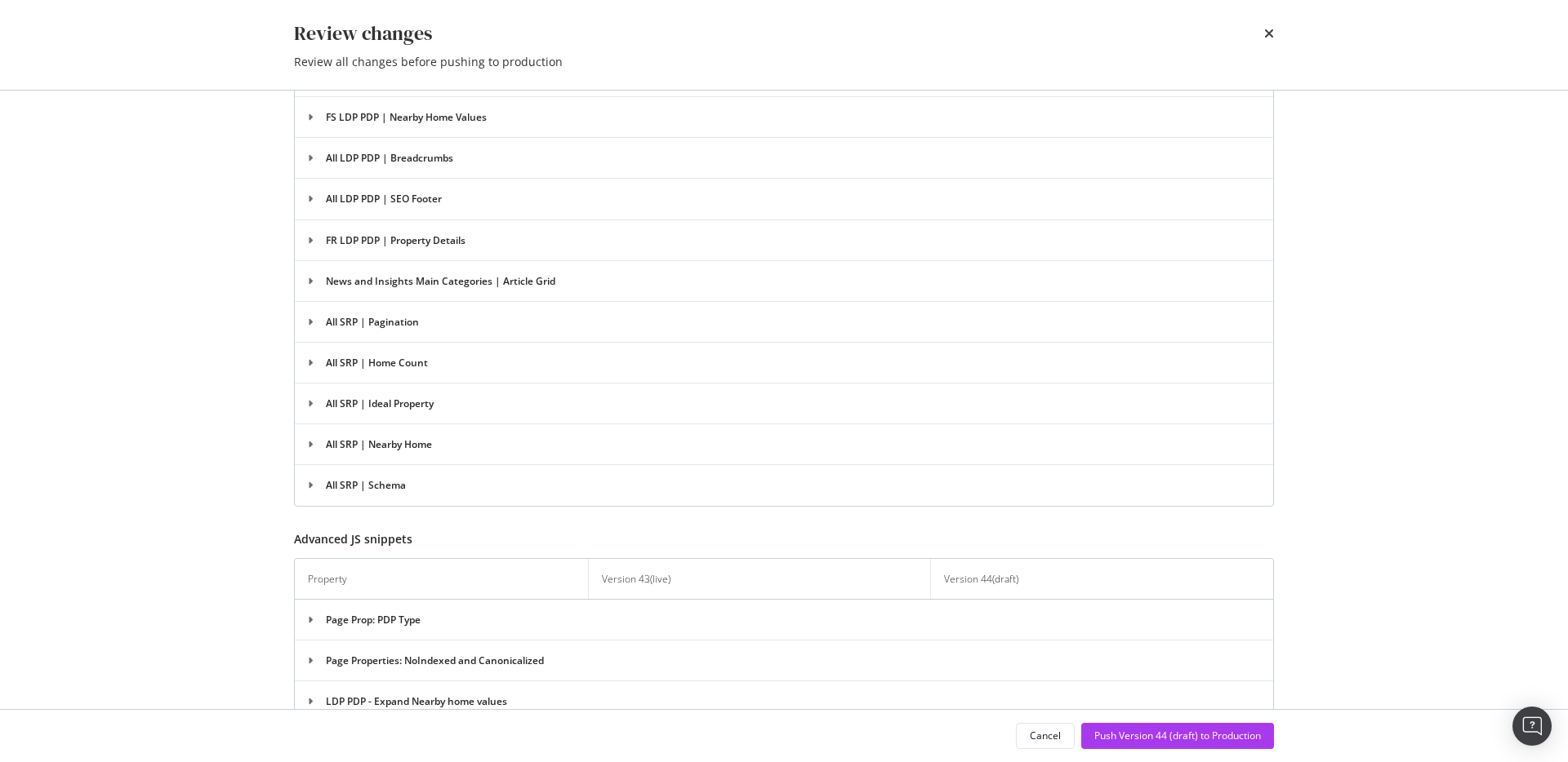
scroll to position [3755, 0]
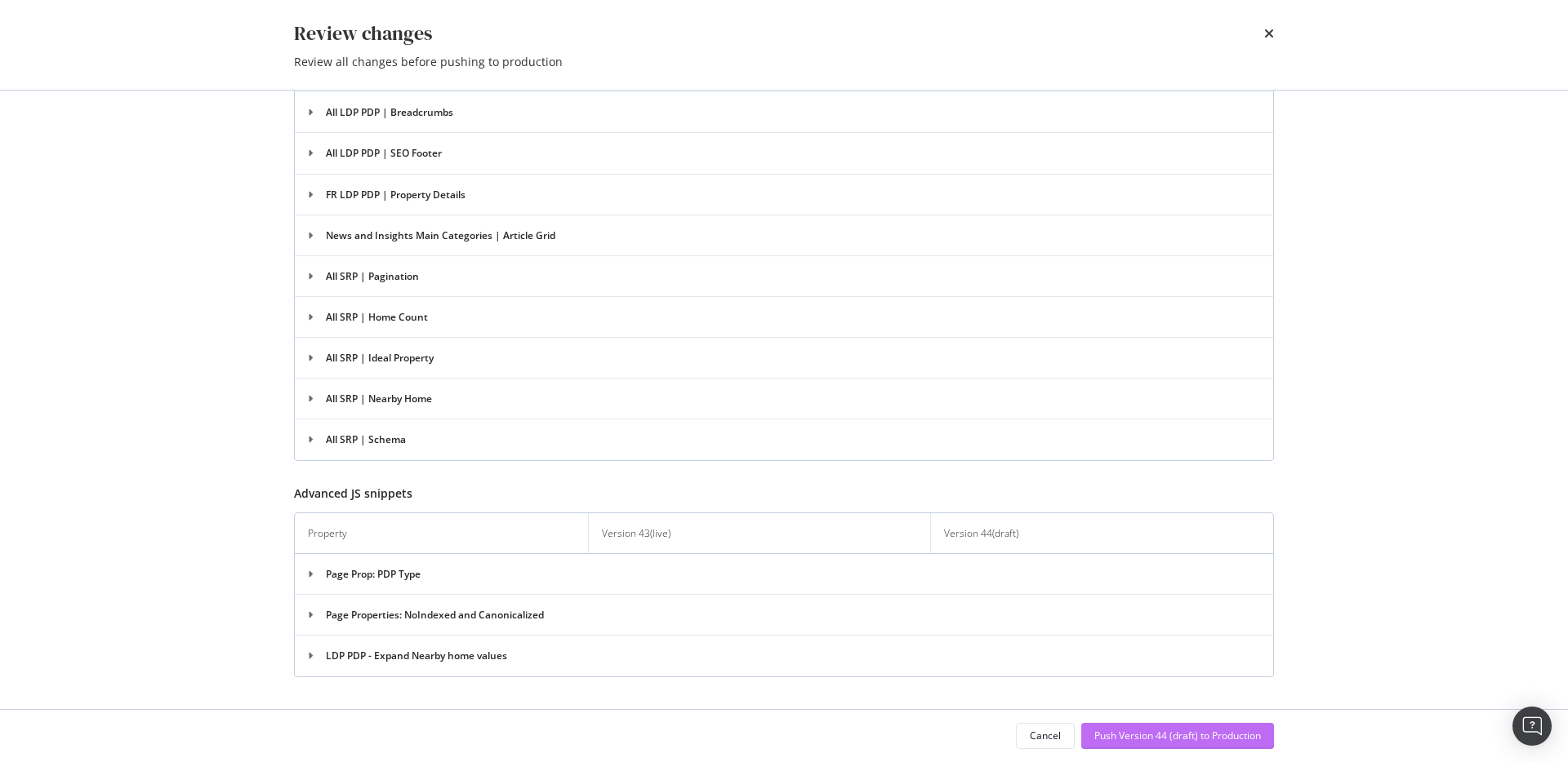
click at [1140, 735] on div "Push Version 44 (draft) to Production" at bounding box center [1178, 736] width 166 height 14
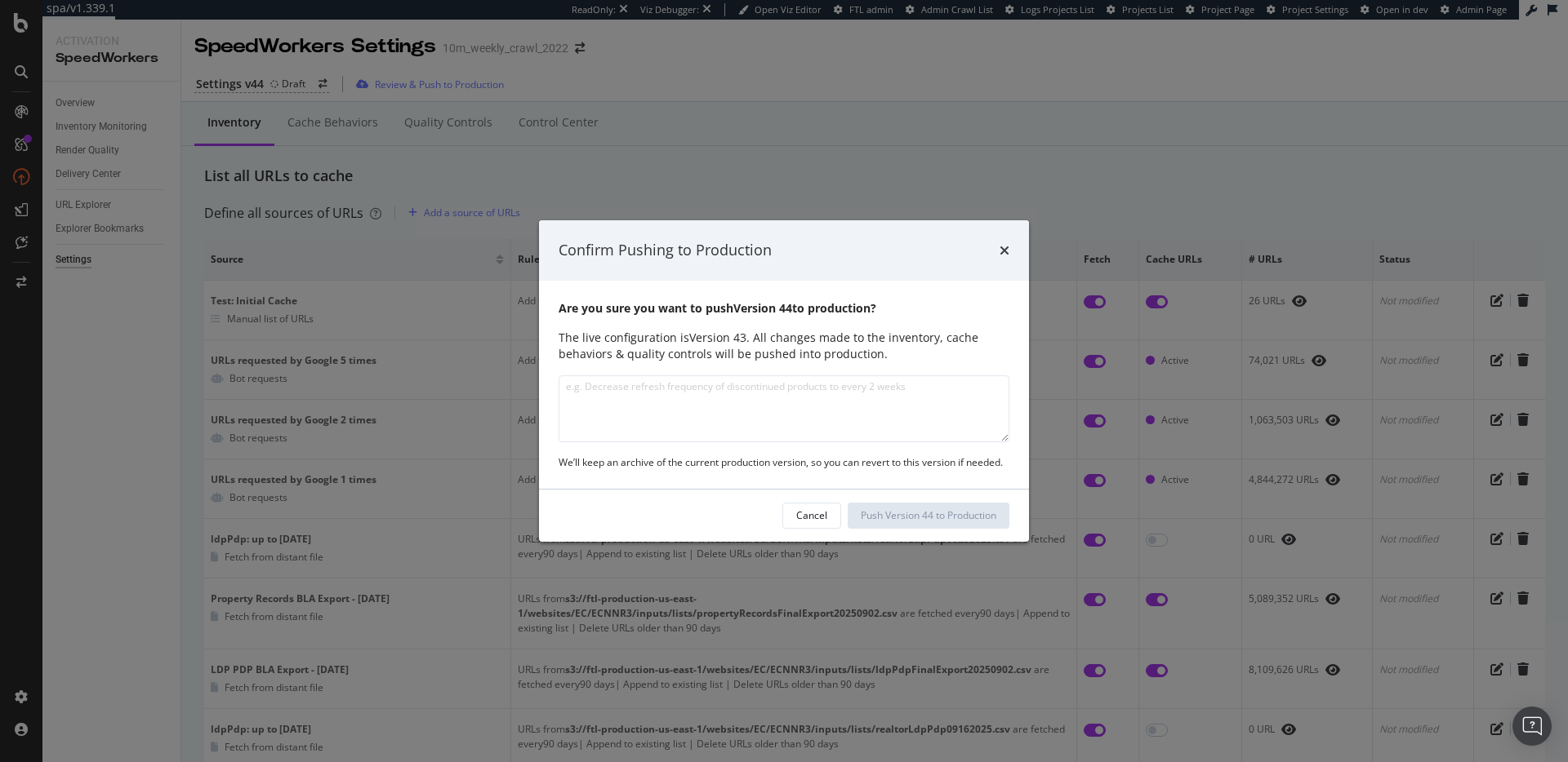
click at [823, 390] on textarea "modal" at bounding box center [784, 409] width 451 height 67
click at [892, 415] on textarea "Temp block of News & Insights main category pages," at bounding box center [784, 409] width 451 height 67
type textarea "Temp block of News & Insights main category pages, added new JS rules for Mortg…"
click at [920, 520] on div "Push Version 44 to Production" at bounding box center [928, 516] width 135 height 14
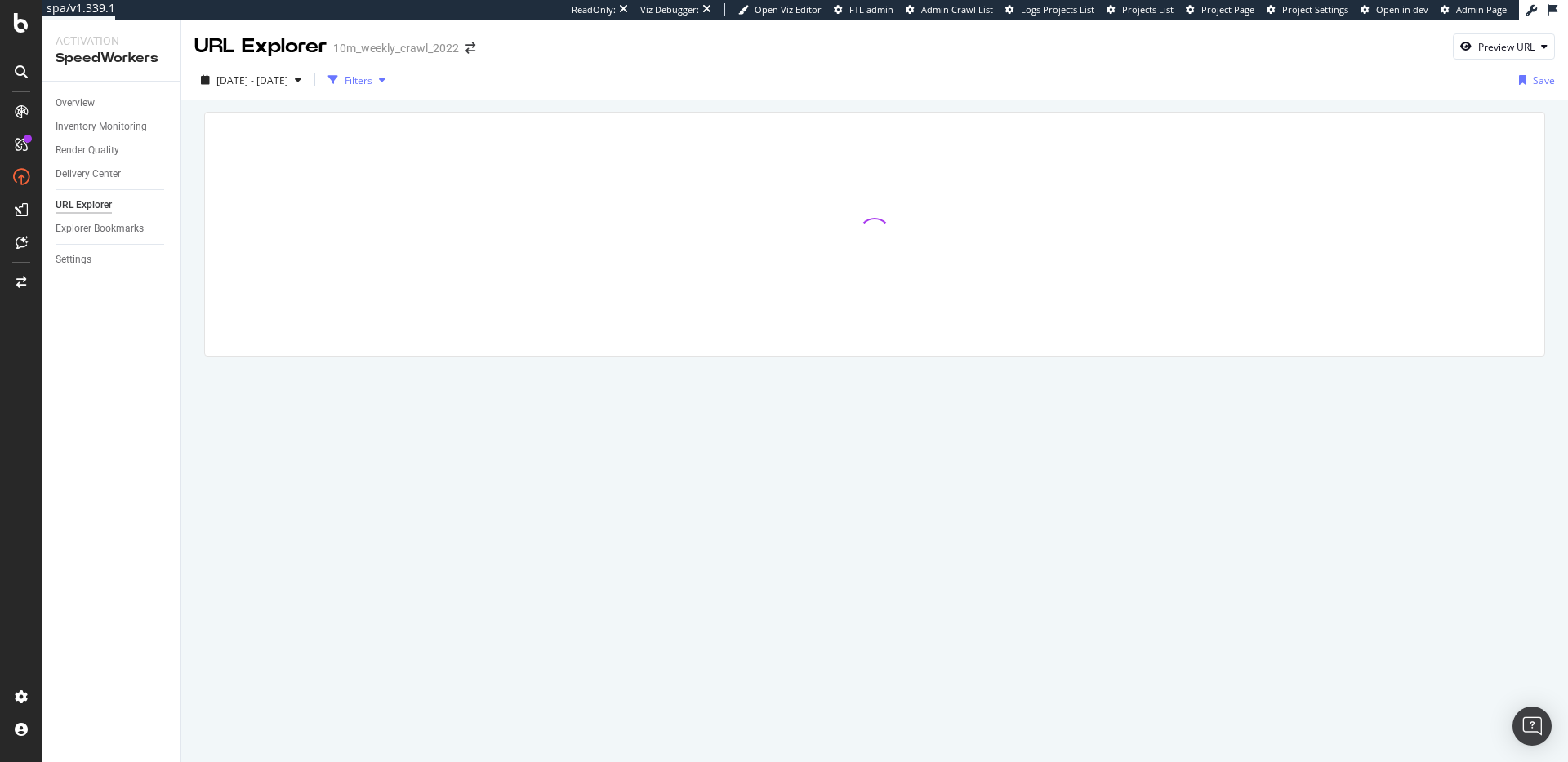
click at [373, 79] on div "Filters" at bounding box center [358, 81] width 27 height 14
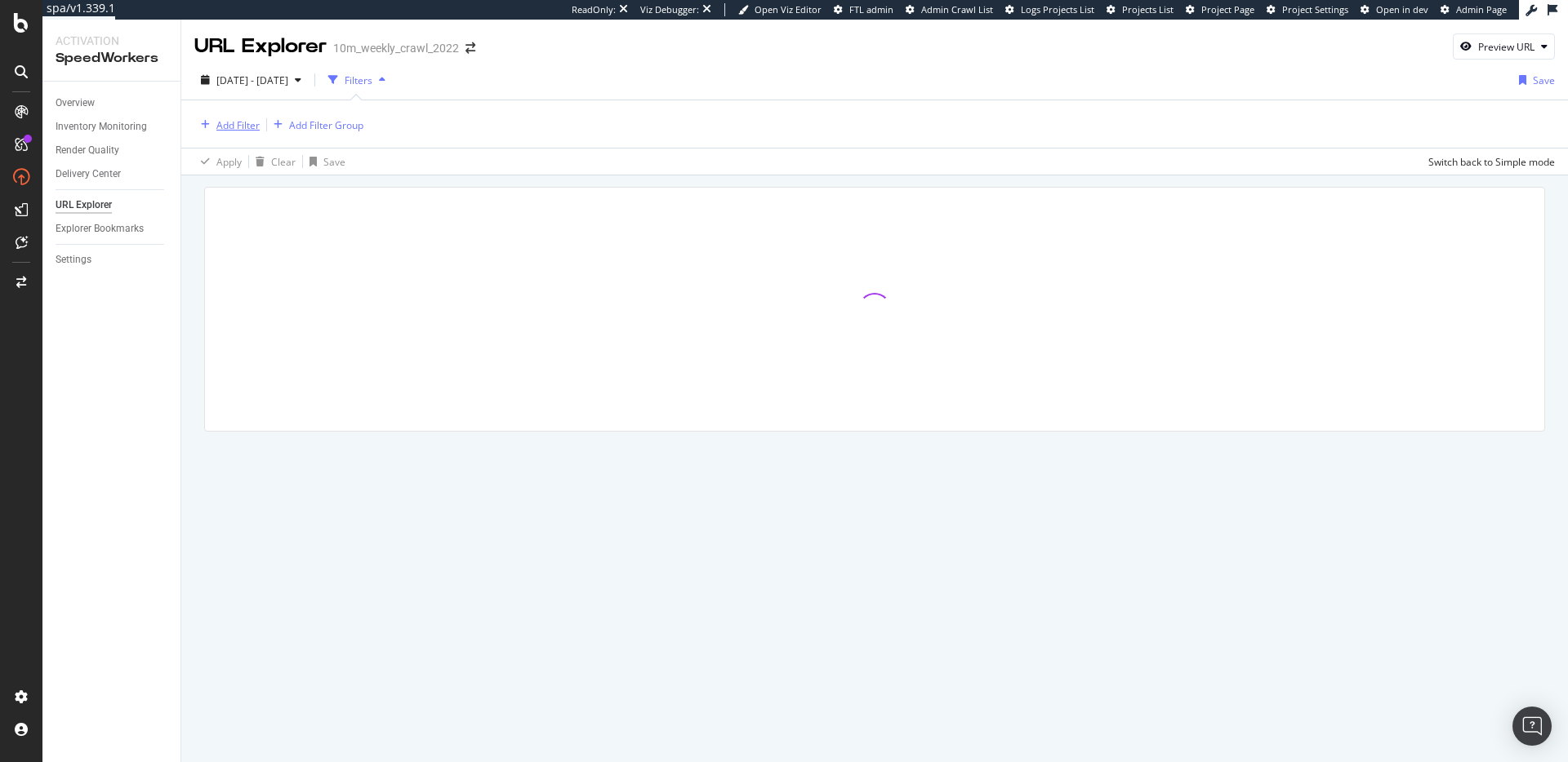
click at [234, 120] on div "Add Filter" at bounding box center [237, 126] width 43 height 14
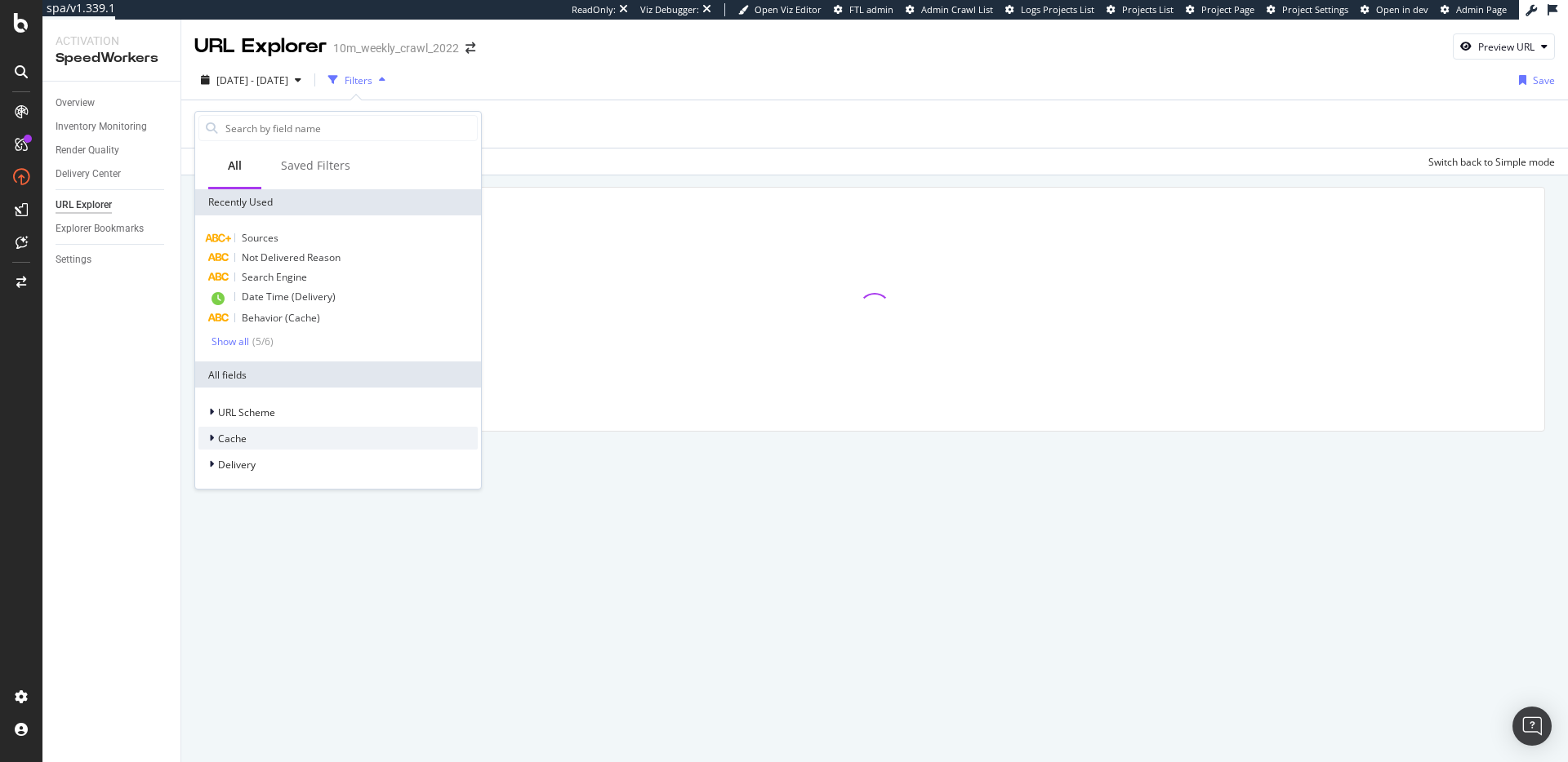
drag, startPoint x: 277, startPoint y: 440, endPoint x: 297, endPoint y: 436, distance: 20.4
click at [278, 440] on div "Cache" at bounding box center [337, 438] width 279 height 23
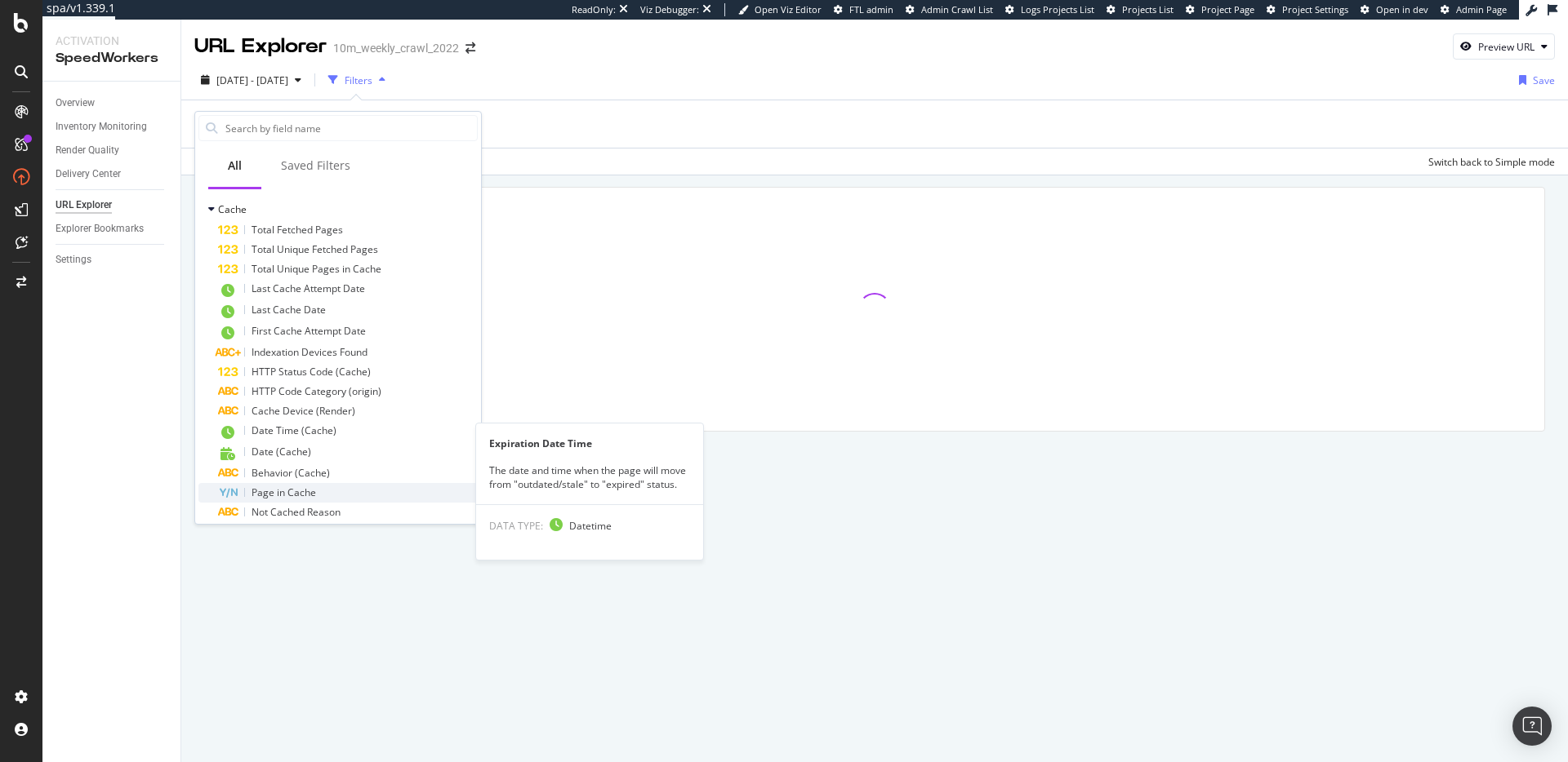
scroll to position [389, 0]
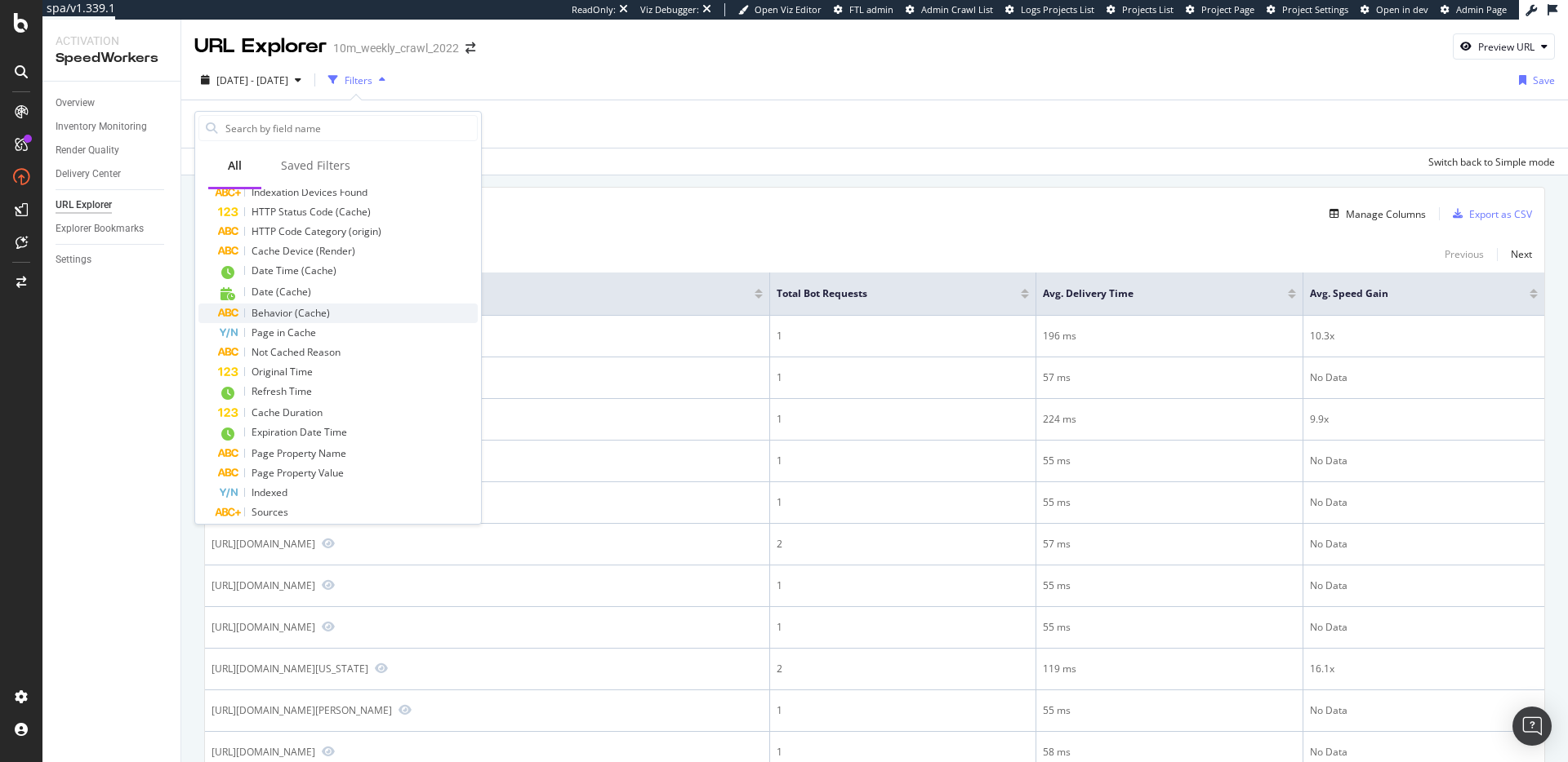
click at [353, 310] on div "Behavior (Cache)" at bounding box center [347, 313] width 259 height 19
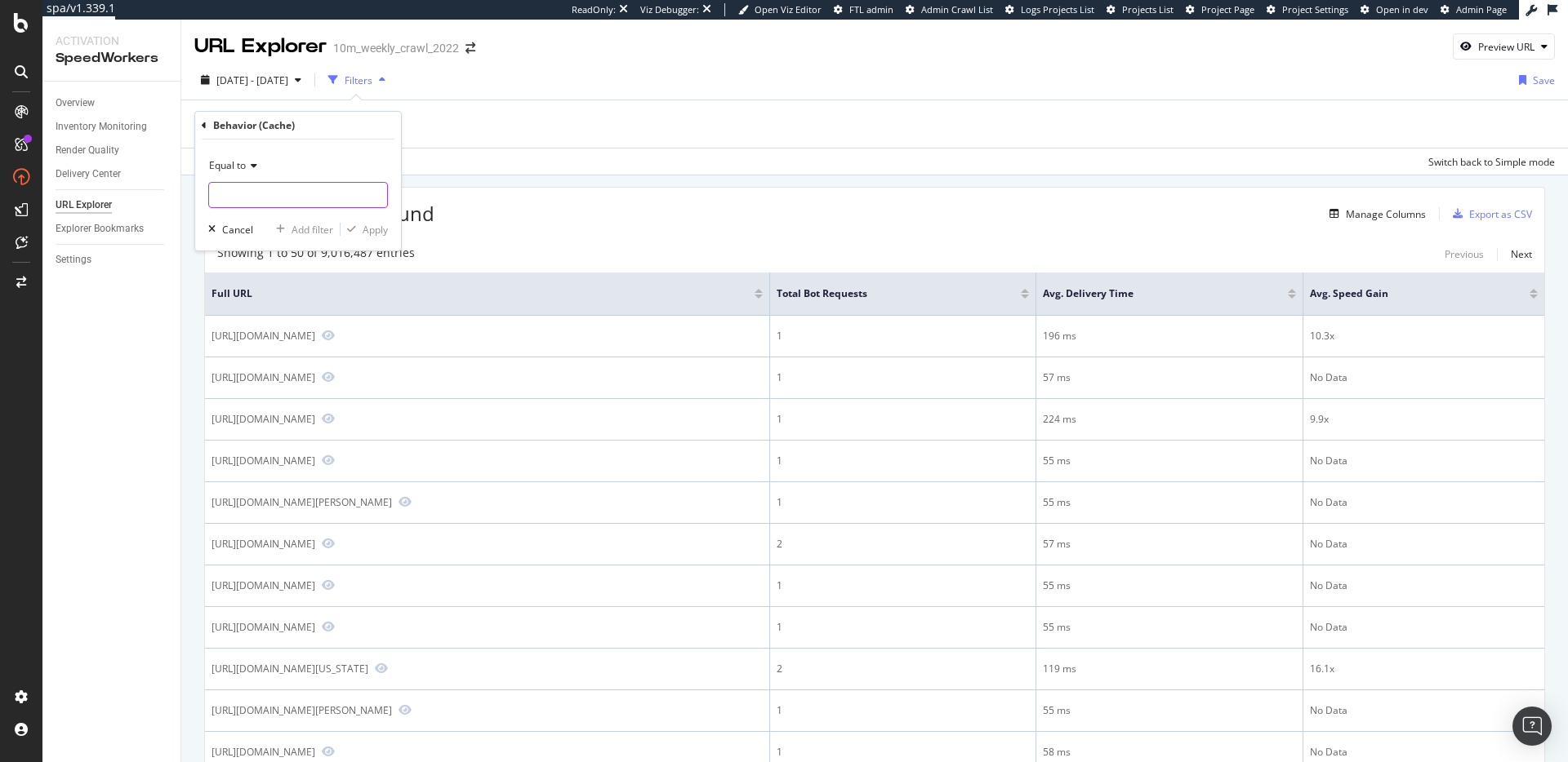
click at [295, 188] on input "text" at bounding box center [297, 196] width 178 height 27
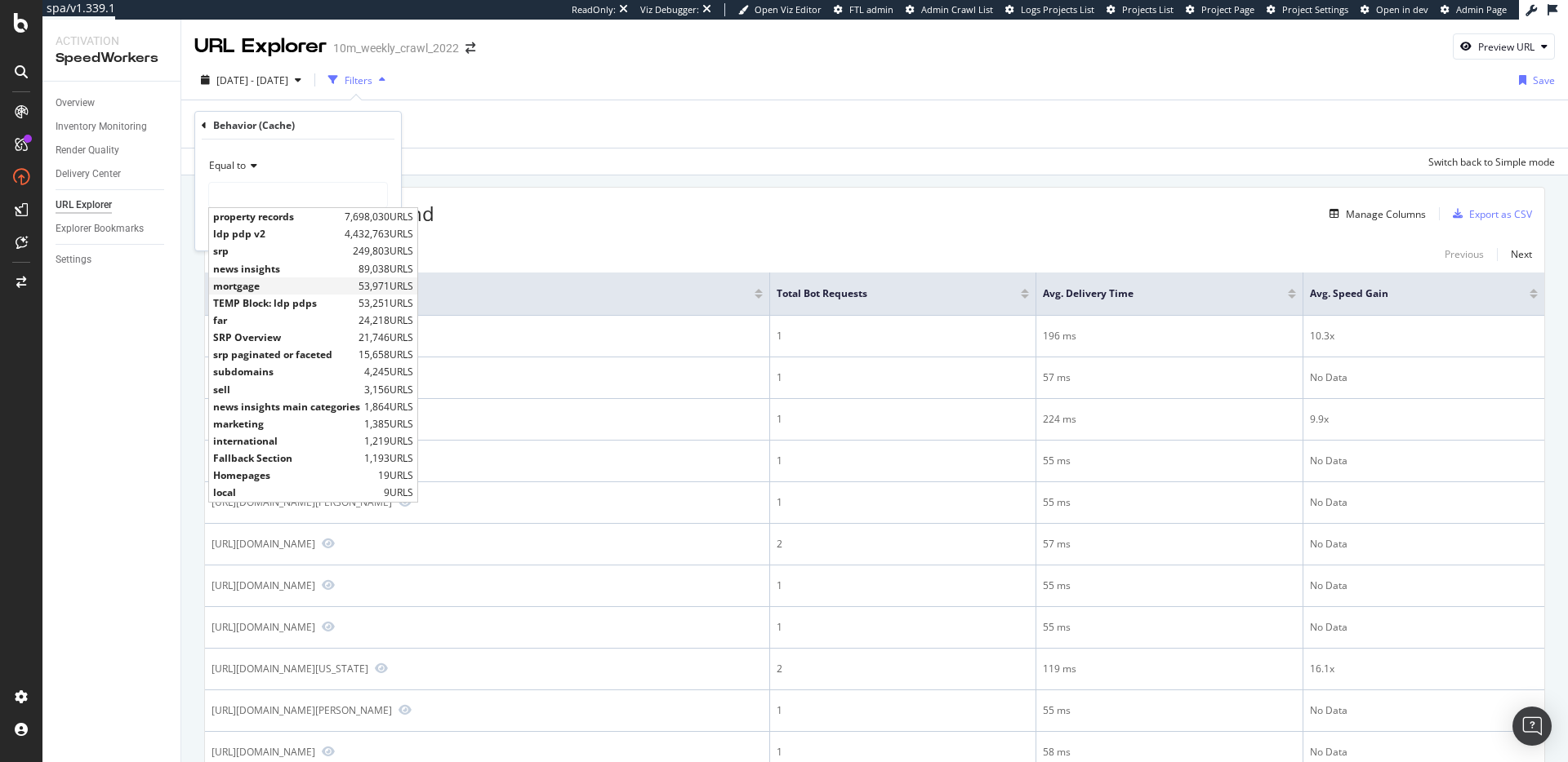
click at [274, 283] on span "mortgage" at bounding box center [284, 286] width 142 height 14
type input "mortgage"
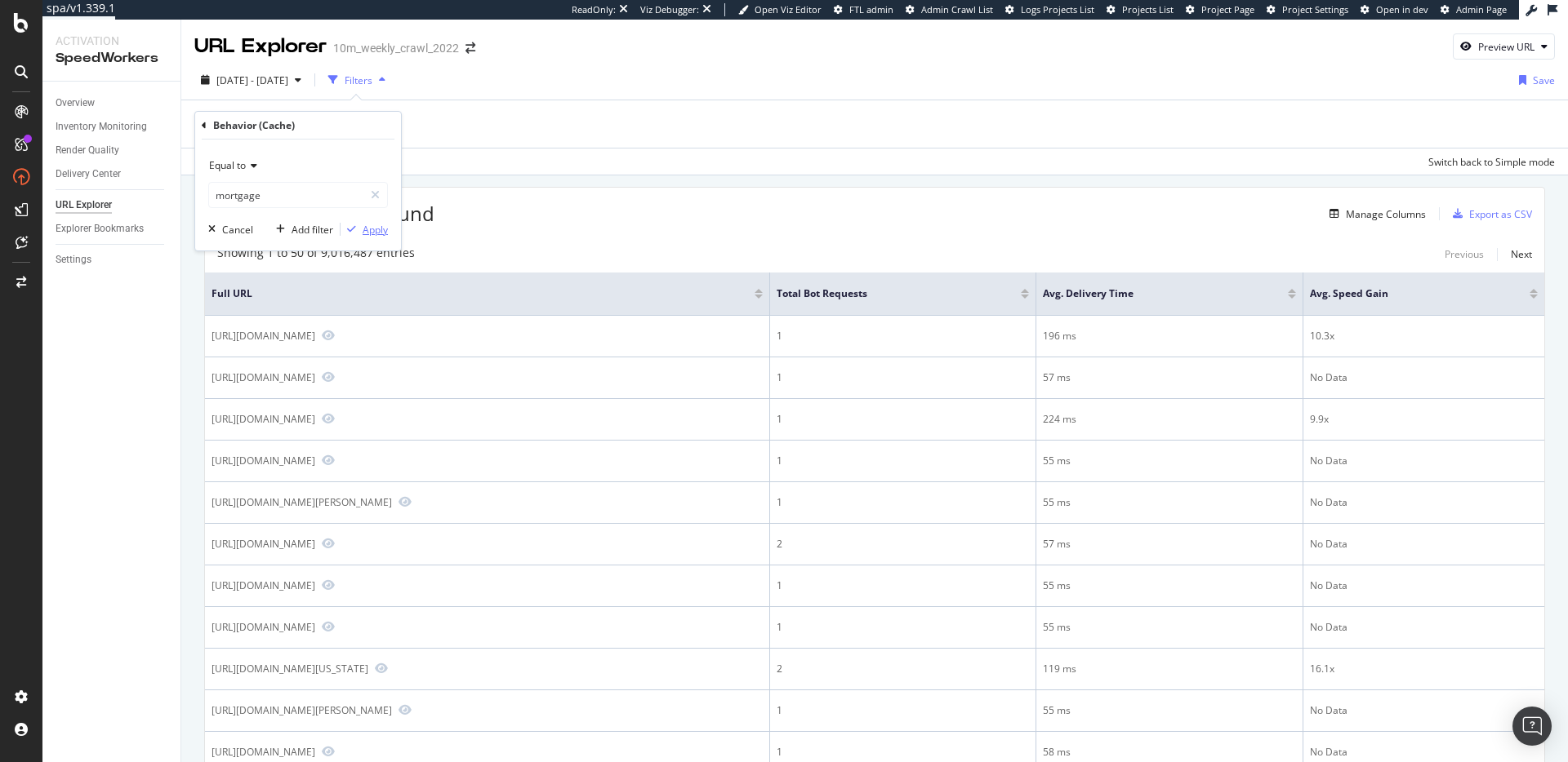
click at [380, 233] on div "Apply" at bounding box center [375, 230] width 26 height 14
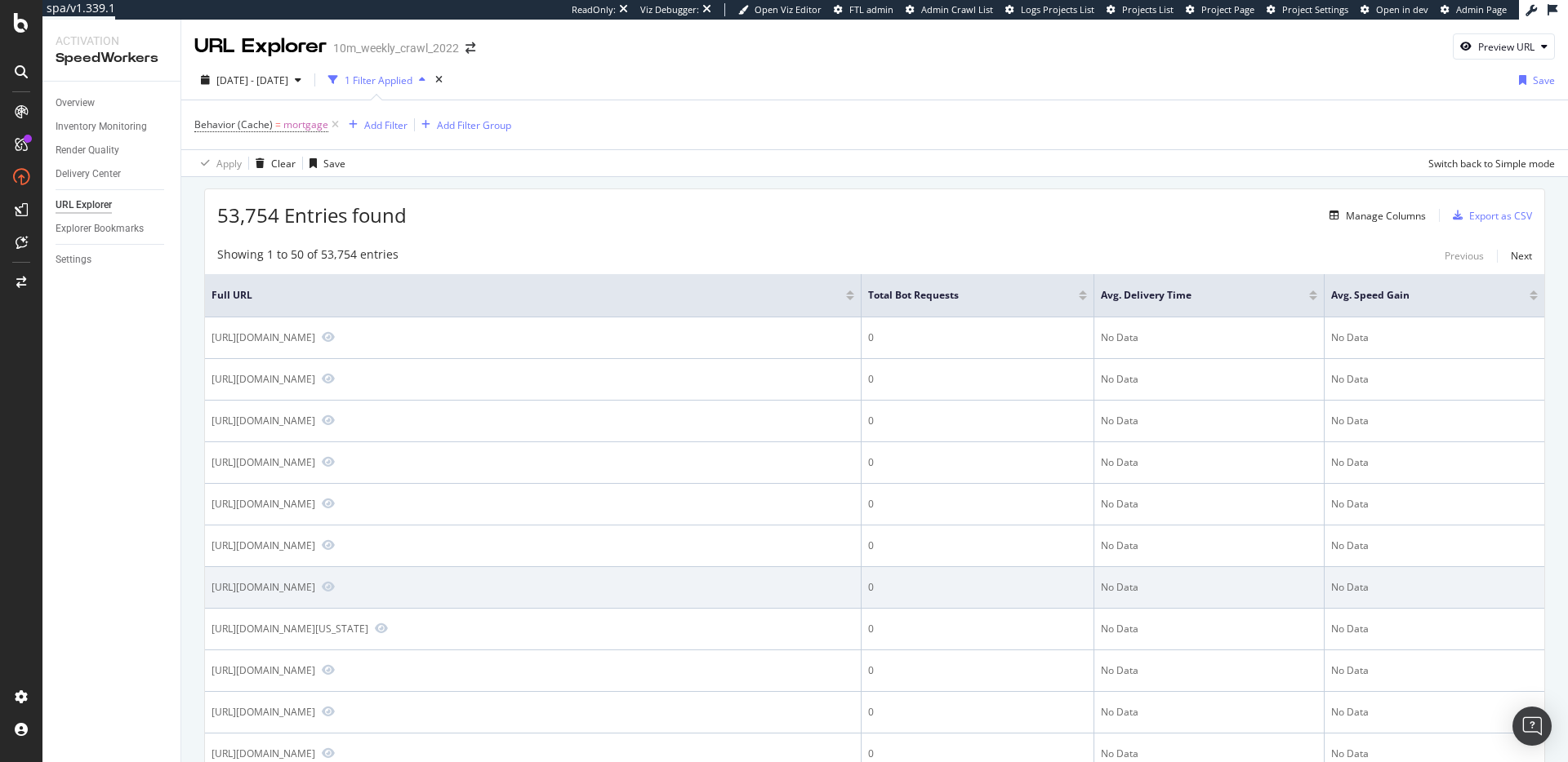
drag, startPoint x: 471, startPoint y: 590, endPoint x: 212, endPoint y: 590, distance: 259.0
click at [212, 590] on div "https://www.realtor.com/mortgage/rates/Portsmouth_RI" at bounding box center [533, 588] width 643 height 15
copy div "https://www.realtor.com/mortgage/rates/Portsmouth_RI"
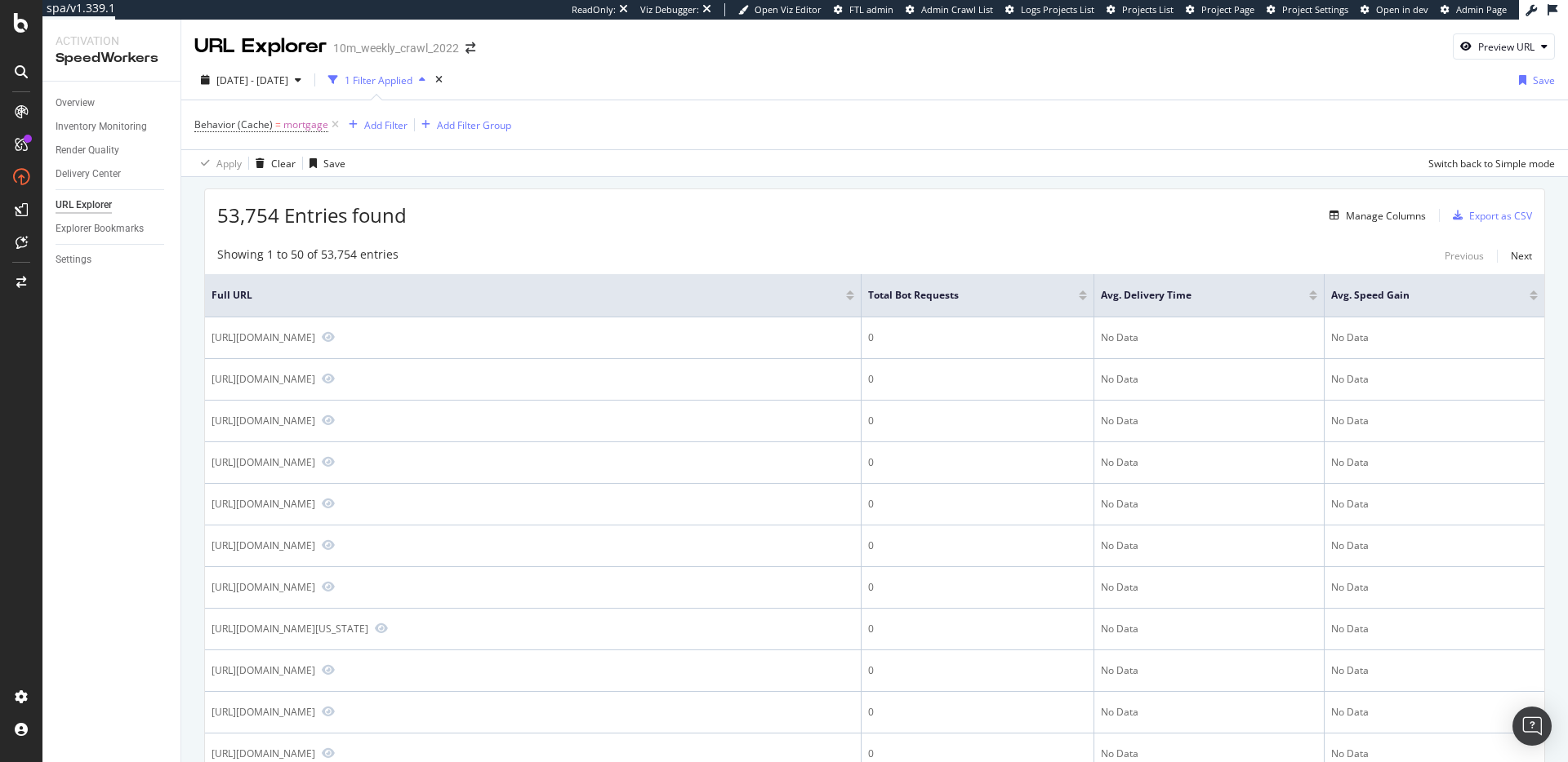
click at [707, 193] on div "53,754 Entries found Manage Columns Export as CSV" at bounding box center [874, 209] width 1340 height 40
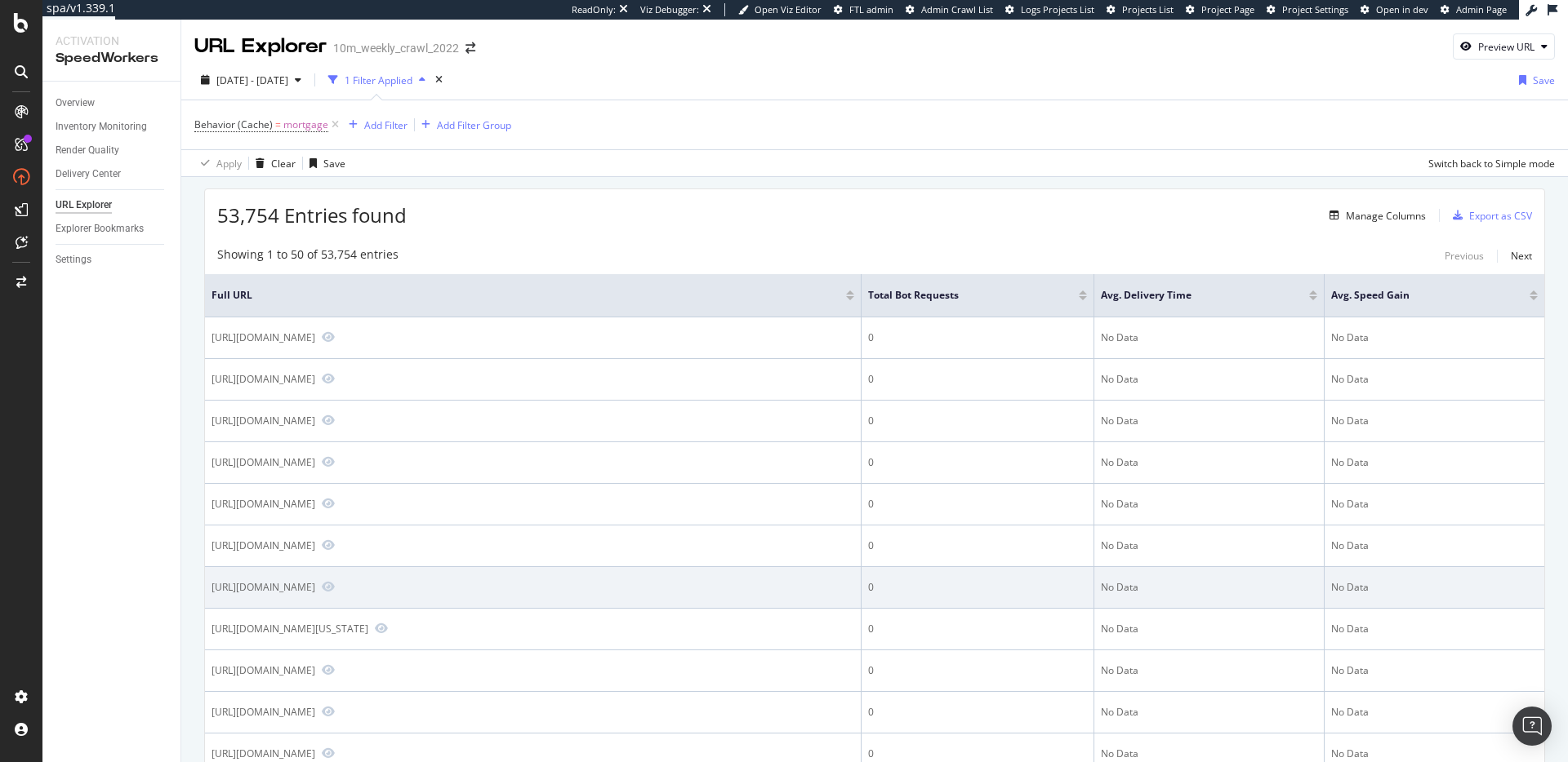
drag, startPoint x: 469, startPoint y: 591, endPoint x: 214, endPoint y: 589, distance: 255.0
click at [214, 589] on div "https://www.realtor.com/mortgage/rates/Portsmouth_RI" at bounding box center [533, 588] width 643 height 15
copy div "https://www.realtor.com/mortgage/rates/Portsmouth_RI"
